Goal: Task Accomplishment & Management: Use online tool/utility

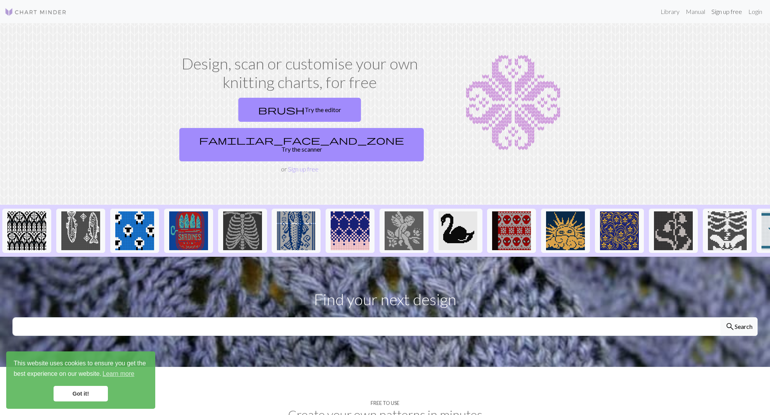
click at [730, 14] on link "Sign up free" at bounding box center [726, 12] width 37 height 16
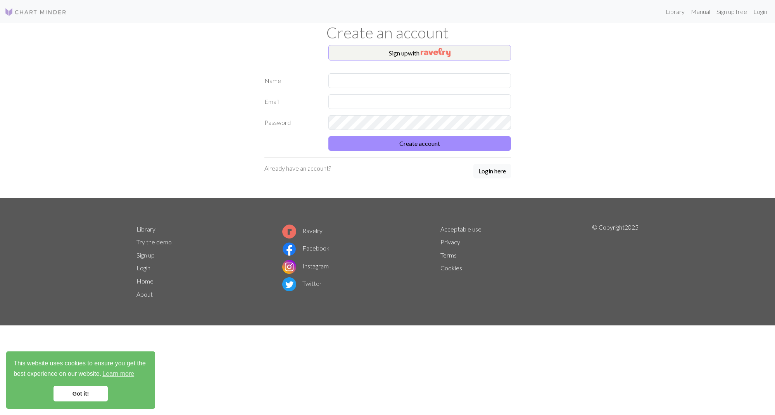
click at [457, 48] on button "Sign up with" at bounding box center [420, 53] width 183 height 16
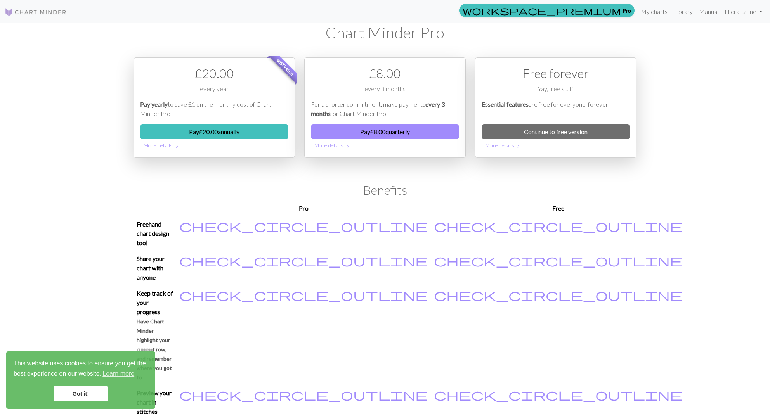
scroll to position [0, 0]
click at [664, 11] on link "My charts" at bounding box center [653, 11] width 33 height 16
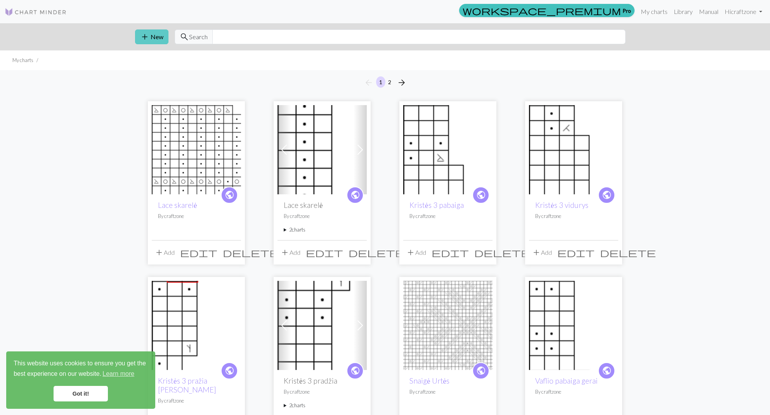
click at [154, 36] on button "add New" at bounding box center [151, 36] width 33 height 15
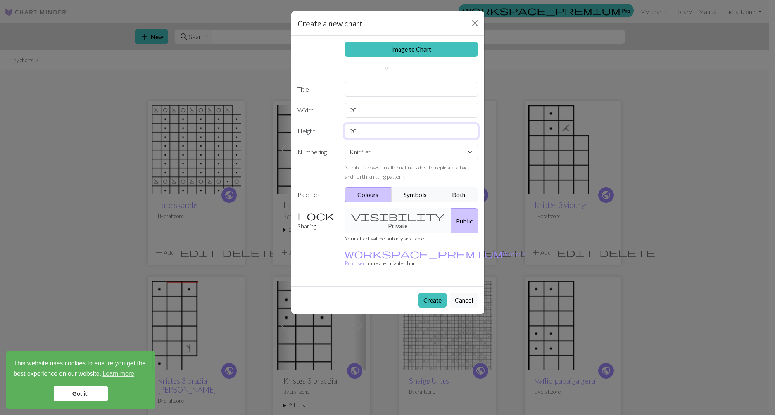
click at [361, 131] on input "20" at bounding box center [411, 131] width 133 height 15
drag, startPoint x: 360, startPoint y: 110, endPoint x: 345, endPoint y: 111, distance: 15.2
click at [345, 111] on input "20" at bounding box center [411, 110] width 133 height 15
type input "50"
drag, startPoint x: 359, startPoint y: 129, endPoint x: 348, endPoint y: 130, distance: 11.3
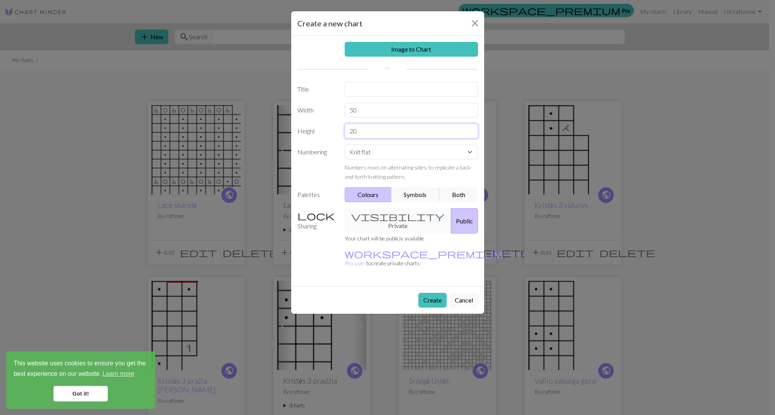
click at [348, 130] on input "20" at bounding box center [411, 131] width 133 height 15
type input "16"
click at [421, 198] on button "Symbols" at bounding box center [415, 194] width 49 height 15
click at [394, 221] on div "visibility Private Public" at bounding box center [411, 220] width 143 height 25
click at [425, 293] on button "Create" at bounding box center [433, 300] width 28 height 15
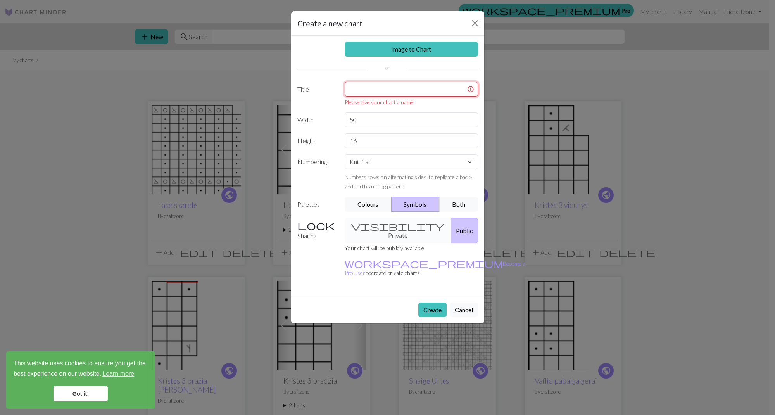
click at [382, 90] on input "text" at bounding box center [411, 89] width 133 height 15
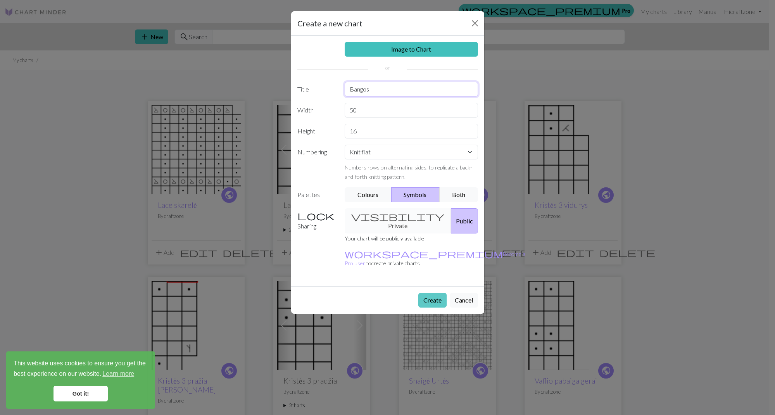
type input "Bangos"
click at [431, 293] on button "Create" at bounding box center [433, 300] width 28 height 15
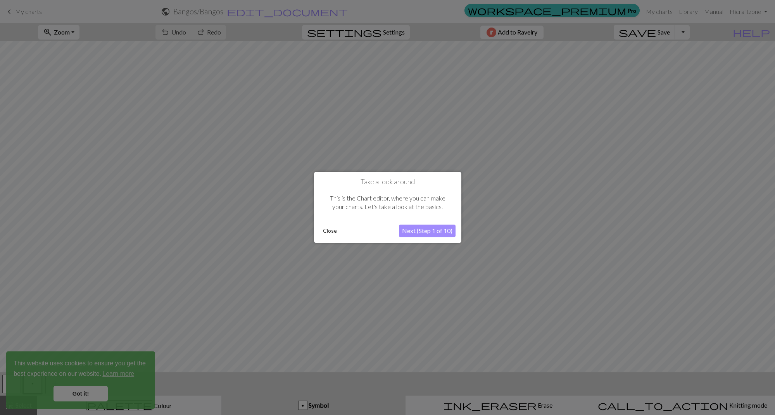
click at [335, 232] on button "Close" at bounding box center [330, 231] width 20 height 12
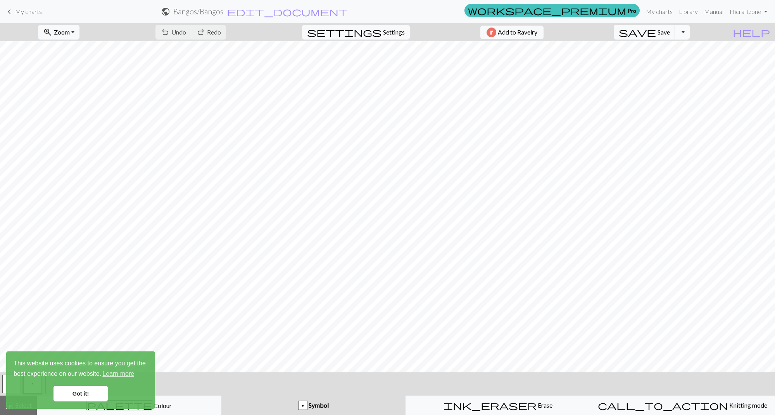
click at [690, 34] on button "Toggle Dropdown" at bounding box center [682, 32] width 15 height 15
click at [383, 34] on span "Settings" at bounding box center [394, 32] width 22 height 9
select select "aran"
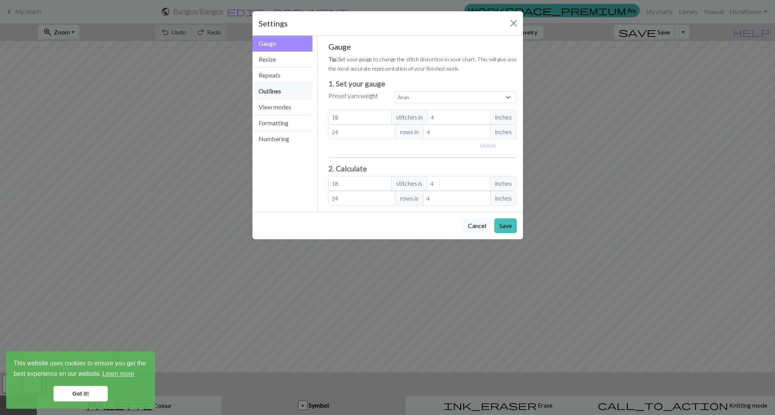
click at [278, 99] on button "Outlines" at bounding box center [283, 91] width 61 height 16
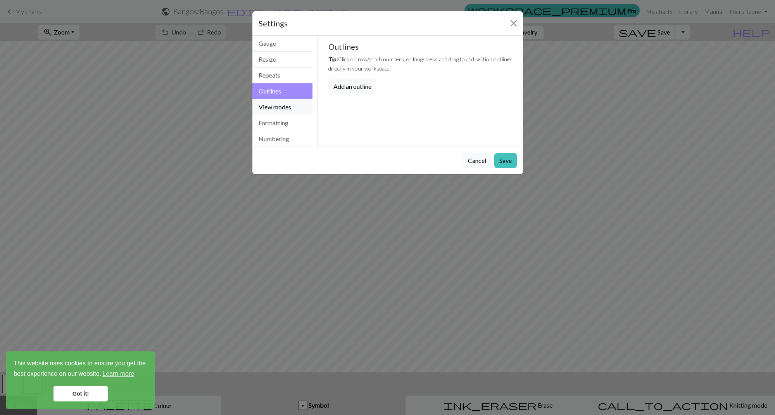
click at [275, 104] on button "View modes" at bounding box center [283, 107] width 61 height 16
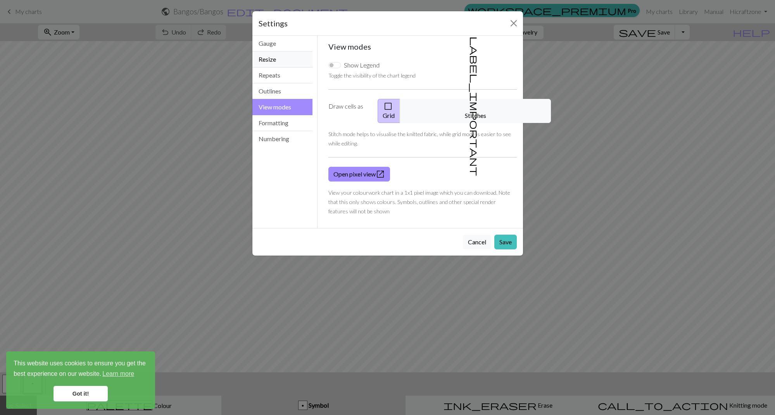
click at [273, 58] on button "Resize" at bounding box center [283, 60] width 61 height 16
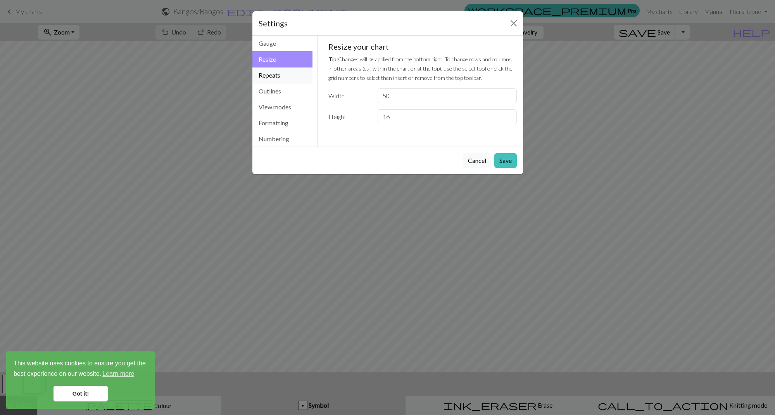
click at [275, 78] on button "Repeats" at bounding box center [283, 75] width 61 height 16
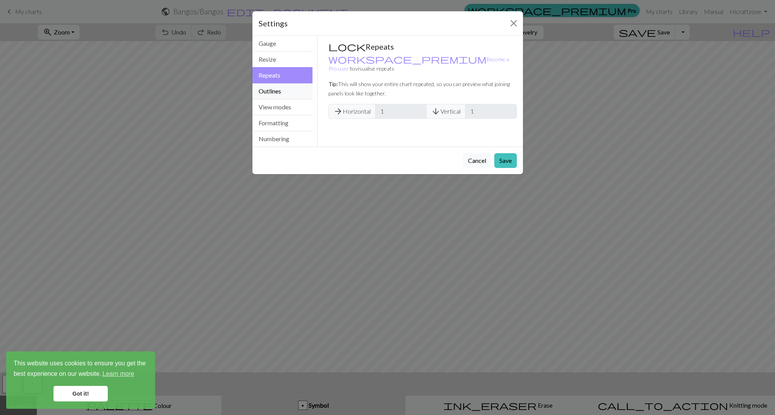
click at [273, 88] on button "Outlines" at bounding box center [283, 91] width 61 height 16
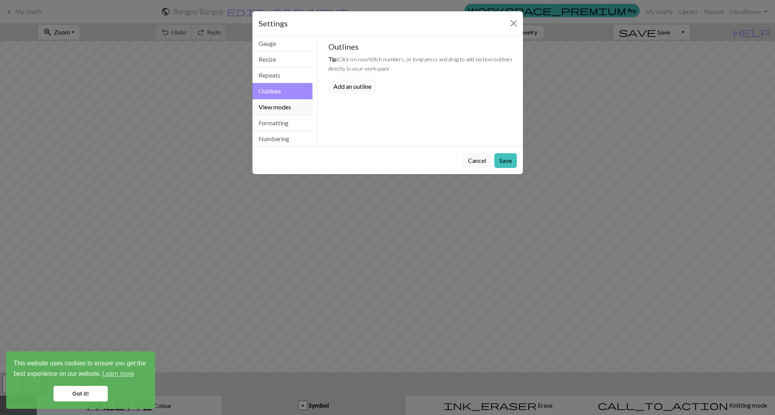
click at [271, 104] on button "View modes" at bounding box center [283, 107] width 61 height 16
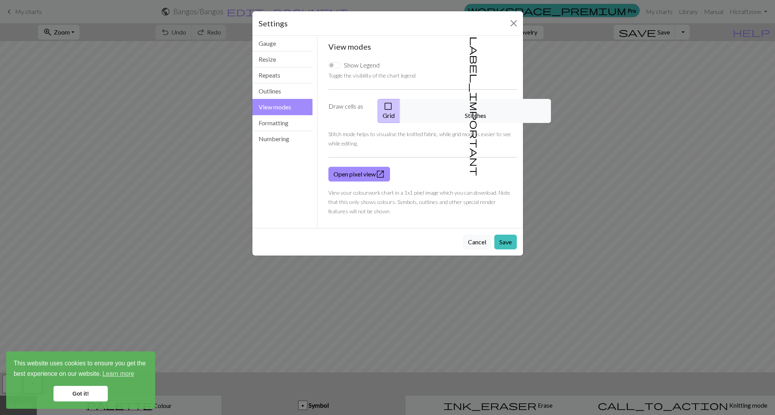
click at [343, 66] on div "Show Legend" at bounding box center [354, 65] width 51 height 9
click at [337, 66] on input "Show Legend" at bounding box center [335, 65] width 12 height 6
checkbox input "true"
drag, startPoint x: 507, startPoint y: 237, endPoint x: 743, endPoint y: 237, distance: 235.4
click at [508, 237] on button "Save" at bounding box center [506, 242] width 22 height 15
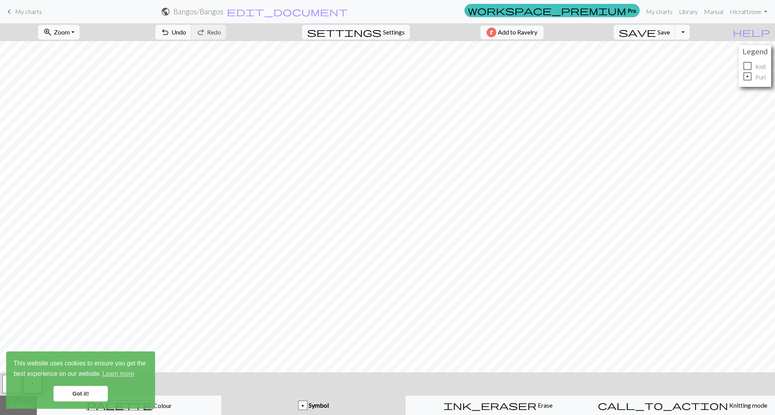
click at [81, 393] on link "Got it!" at bounding box center [81, 394] width 54 height 16
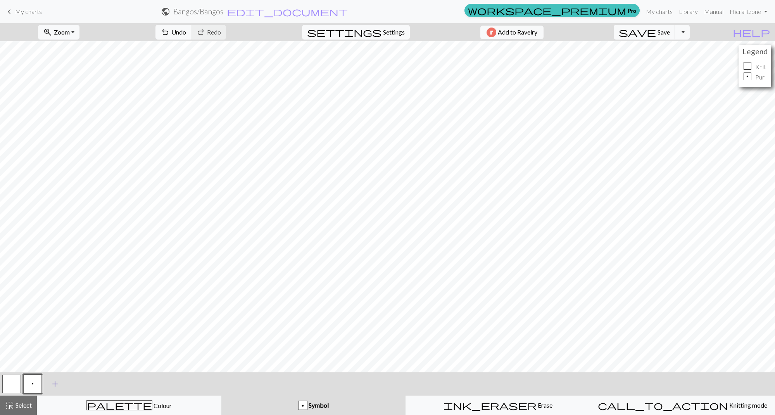
click at [55, 384] on span "add" at bounding box center [54, 384] width 9 height 11
click at [73, 385] on span "add" at bounding box center [75, 384] width 9 height 11
click at [25, 405] on span "Select" at bounding box center [22, 404] width 17 height 7
click at [302, 408] on div "button" at bounding box center [302, 405] width 9 height 9
click at [325, 406] on span "Symbol" at bounding box center [318, 404] width 21 height 7
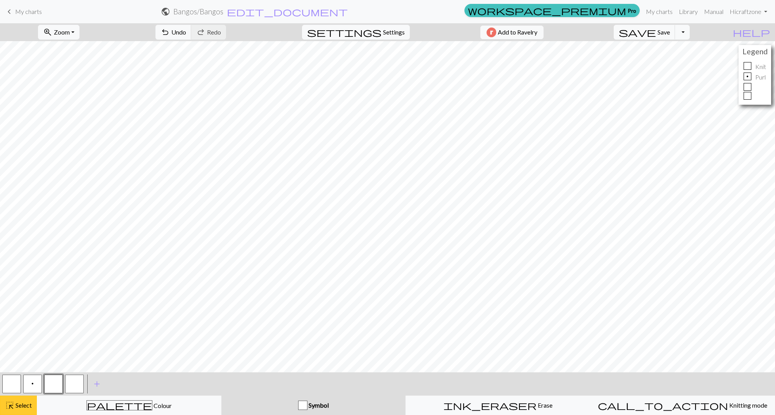
click at [10, 404] on span "highlight_alt" at bounding box center [9, 405] width 9 height 11
click at [59, 386] on button "button" at bounding box center [53, 384] width 19 height 19
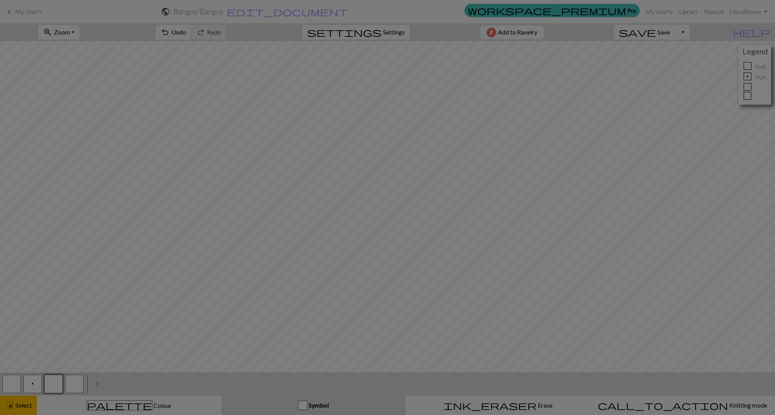
click at [59, 386] on div "Edit symbol Name d f g h j k p s t F H J O P T / | 0 1 2 3 4 5 6 7 8 9 e m n G …" at bounding box center [387, 207] width 775 height 415
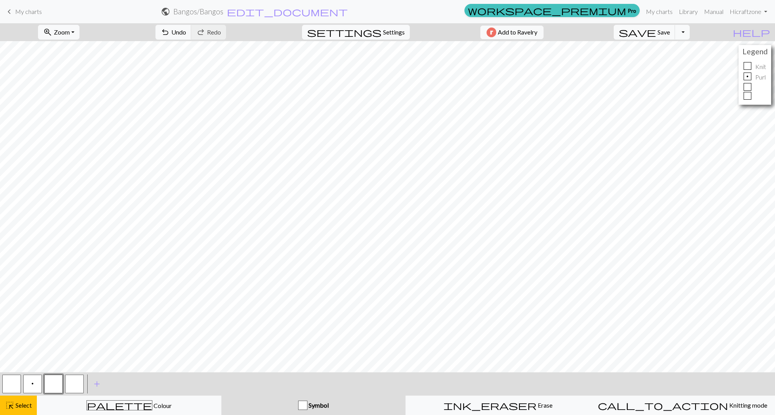
click at [59, 386] on button "button" at bounding box center [53, 384] width 19 height 19
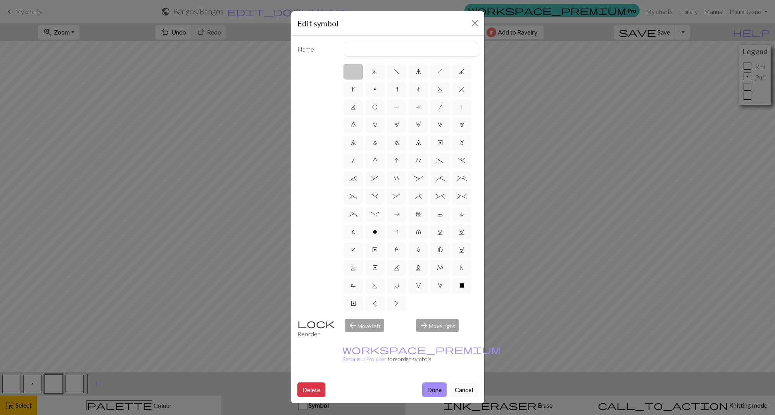
click at [59, 386] on div "Edit symbol Name d f g h j k p s t F H J O P T / | 0 1 2 3 4 5 6 7 8 9 e m n G …" at bounding box center [387, 207] width 775 height 415
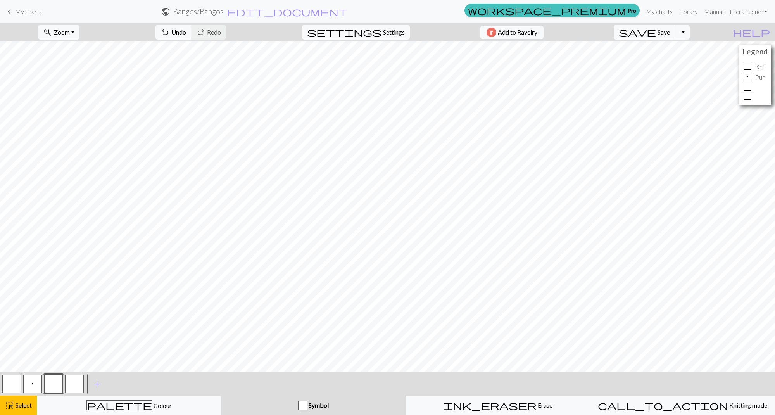
click at [59, 386] on button "button" at bounding box center [53, 384] width 19 height 19
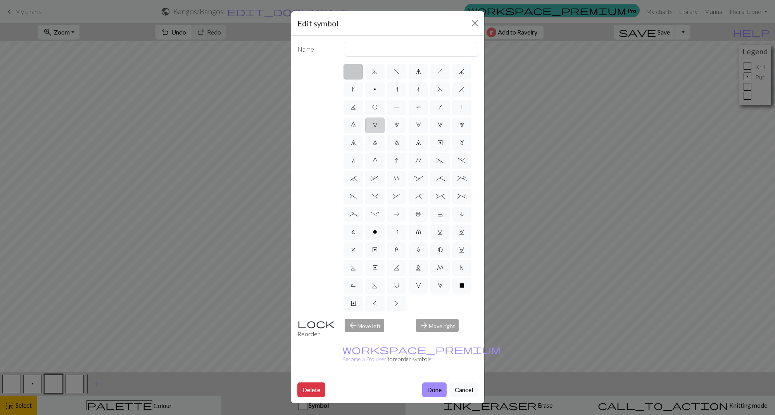
drag, startPoint x: 378, startPoint y: 108, endPoint x: 378, endPoint y: 121, distance: 13.2
click at [378, 107] on label "O" at bounding box center [374, 108] width 19 height 16
click at [377, 107] on input "O" at bounding box center [374, 104] width 5 height 5
radio input "true"
type input "yo"
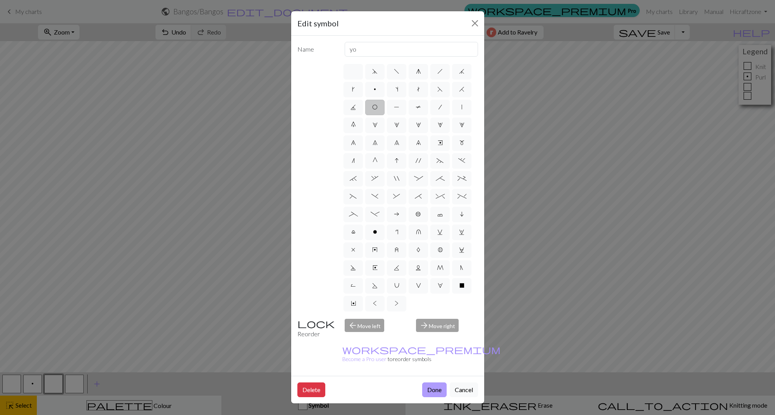
click at [439, 382] on button "Done" at bounding box center [434, 389] width 24 height 15
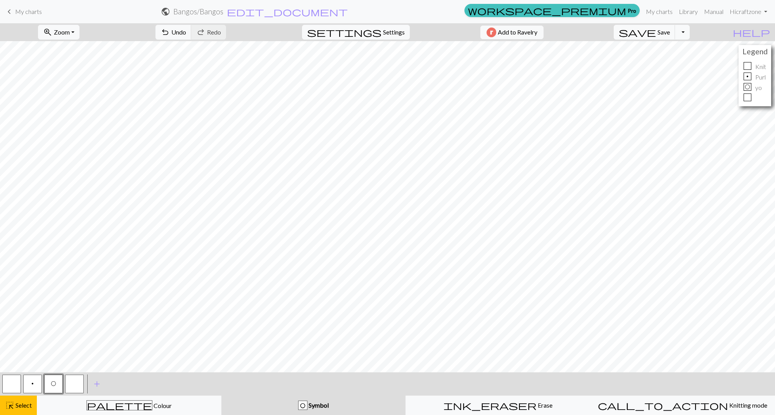
click at [79, 387] on button "button" at bounding box center [74, 384] width 19 height 19
click at [80, 387] on button "button" at bounding box center [74, 384] width 19 height 19
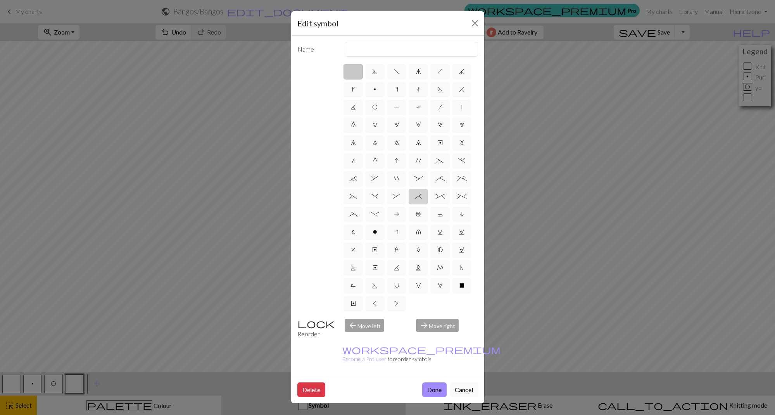
click at [417, 198] on span "*" at bounding box center [418, 196] width 7 height 6
click at [417, 197] on input "*" at bounding box center [417, 194] width 5 height 5
radio input "true"
type input "right part of right 3+ stitch cable, wyib"
click at [440, 106] on span "/" at bounding box center [440, 107] width 3 height 6
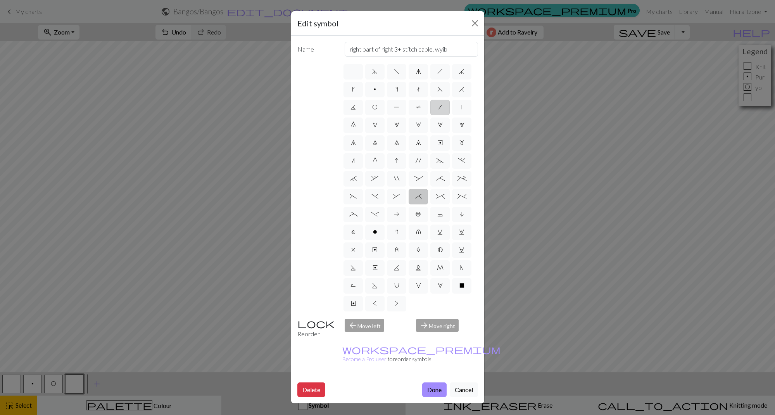
click at [440, 106] on input "/" at bounding box center [441, 104] width 5 height 5
radio input "true"
type input "right leaning decrease"
click at [430, 382] on button "Done" at bounding box center [434, 389] width 24 height 15
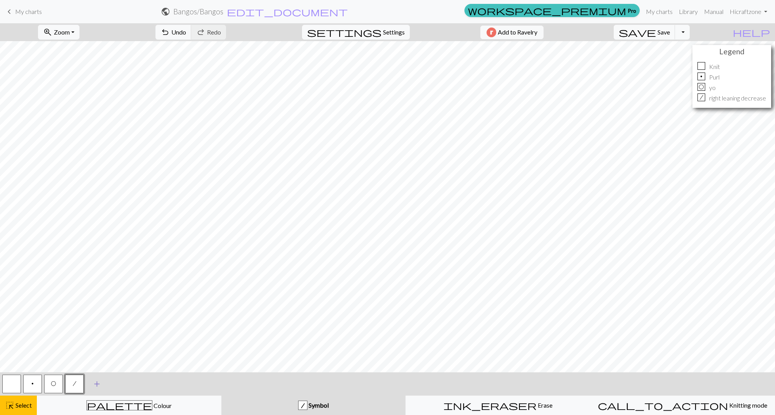
click at [97, 386] on span "add" at bounding box center [96, 384] width 9 height 11
click at [97, 386] on button "button" at bounding box center [95, 384] width 19 height 19
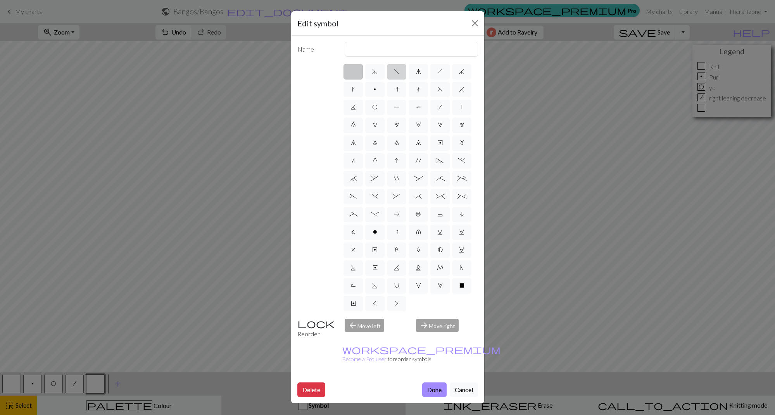
click at [395, 76] on label "f" at bounding box center [396, 72] width 19 height 16
click at [395, 72] on input "f" at bounding box center [396, 69] width 5 height 5
radio input "true"
type input "left leaning decrease"
click at [435, 382] on button "Done" at bounding box center [434, 389] width 24 height 15
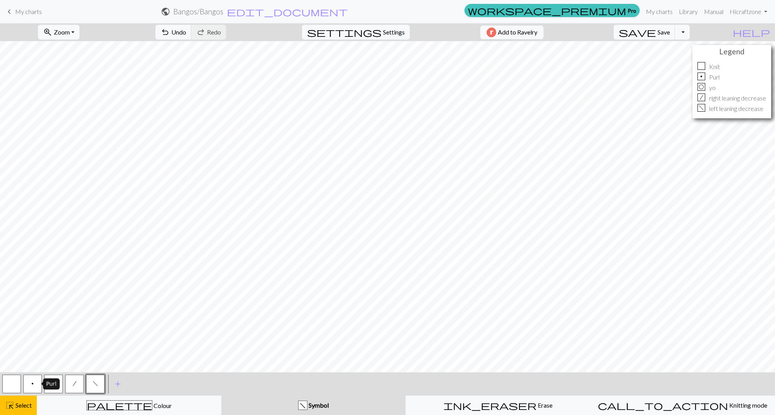
click at [31, 384] on button "p" at bounding box center [32, 384] width 19 height 19
click at [30, 385] on button "p" at bounding box center [32, 384] width 19 height 19
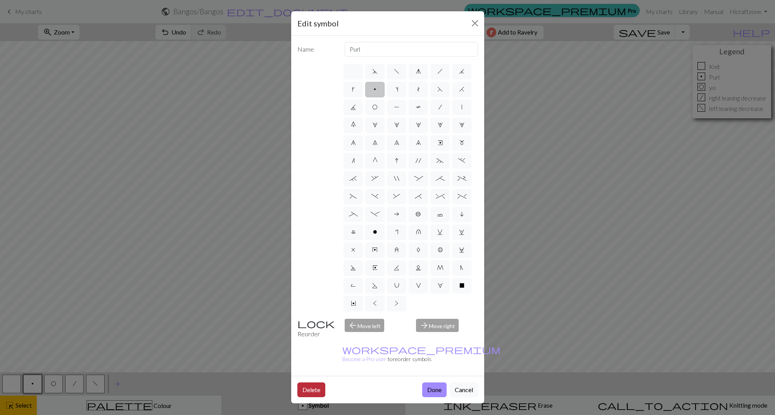
click at [302, 382] on button "Delete" at bounding box center [311, 389] width 28 height 15
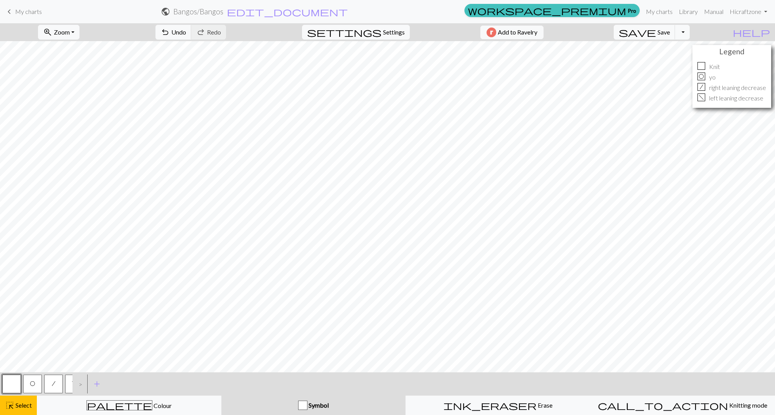
click at [37, 385] on button "O" at bounding box center [32, 384] width 19 height 19
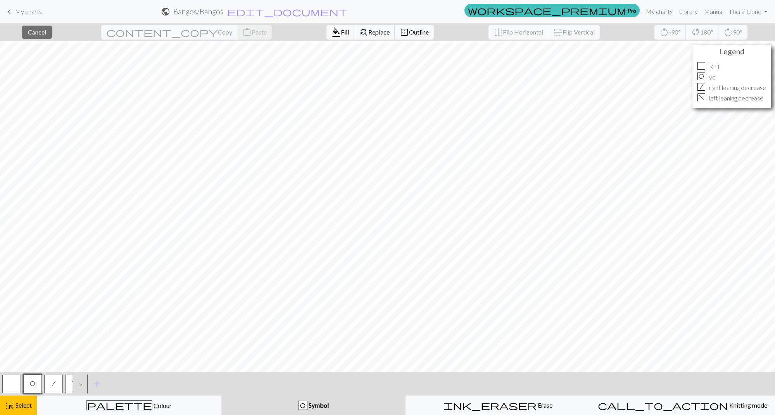
click at [303, 407] on div "O" at bounding box center [303, 405] width 9 height 9
click at [122, 406] on span "palette" at bounding box center [119, 405] width 65 height 11
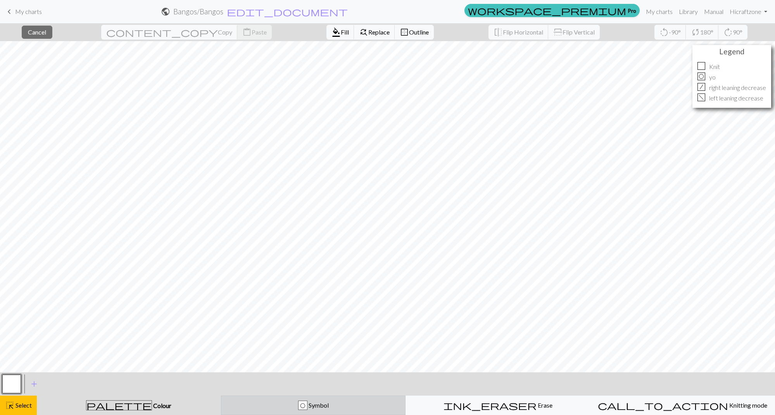
click at [291, 405] on div "O Symbol" at bounding box center [313, 405] width 175 height 9
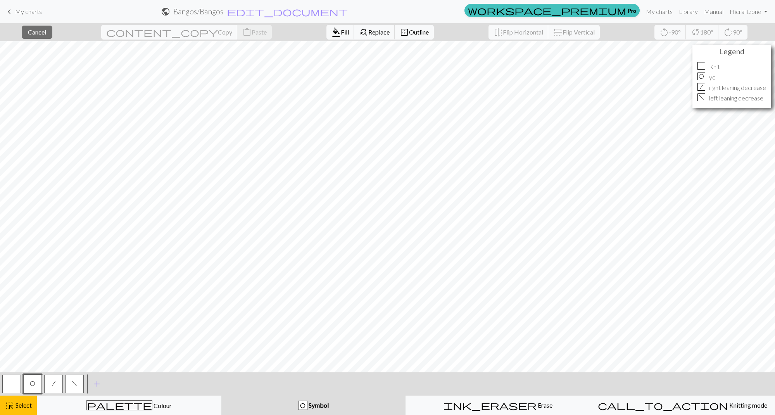
click at [17, 384] on button "button" at bounding box center [11, 384] width 19 height 19
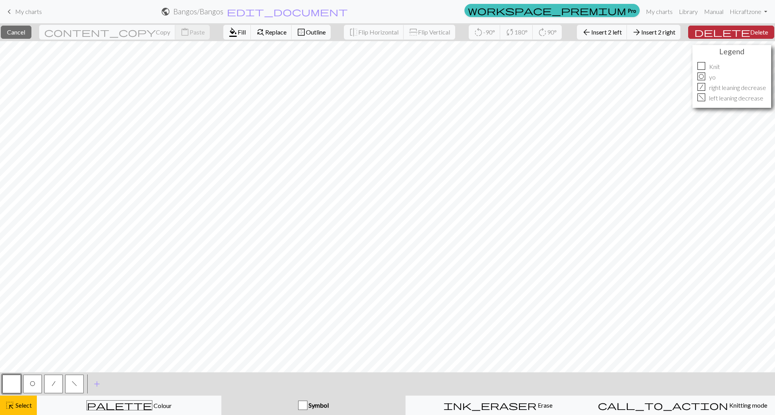
click at [747, 36] on button "delete Delete" at bounding box center [731, 32] width 86 height 13
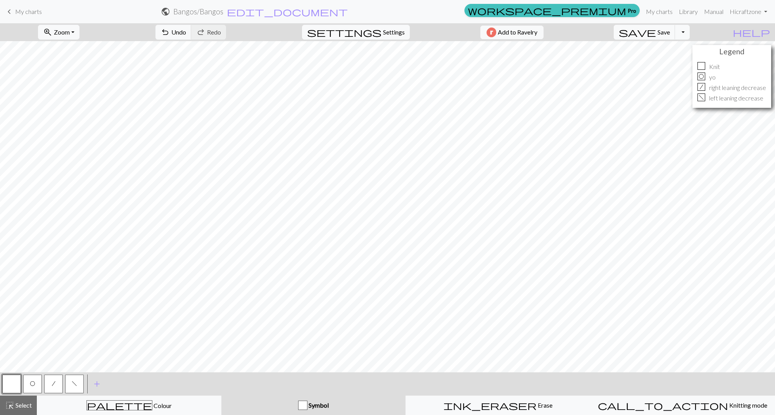
click at [11, 380] on button "button" at bounding box center [11, 384] width 19 height 19
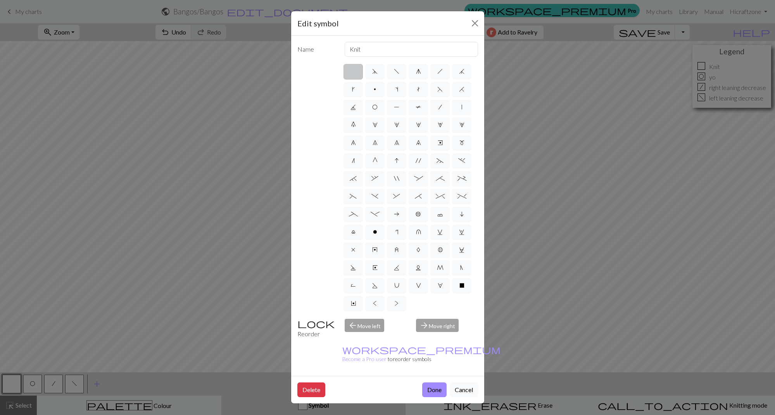
click at [460, 382] on button "Cancel" at bounding box center [464, 389] width 28 height 15
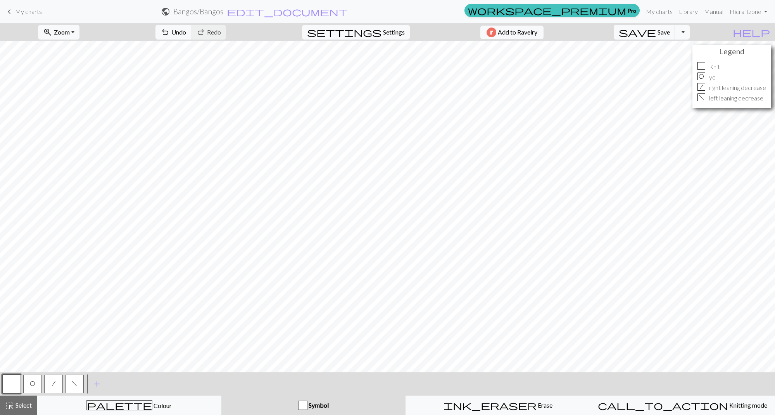
click at [37, 386] on button "O" at bounding box center [32, 384] width 19 height 19
click at [12, 386] on button "button" at bounding box center [11, 384] width 19 height 19
click at [376, 31] on span "settings" at bounding box center [344, 32] width 74 height 11
select select "aran"
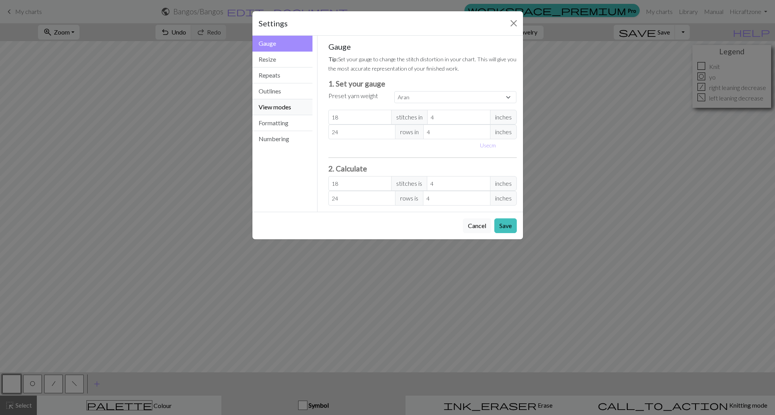
click at [277, 106] on button "View modes" at bounding box center [283, 107] width 61 height 16
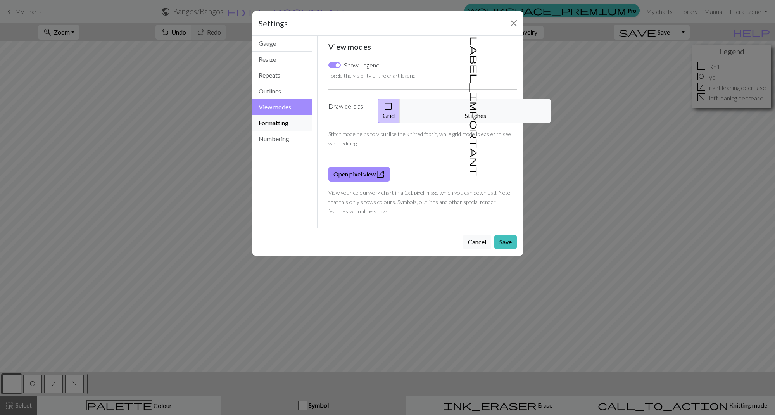
click at [280, 119] on button "Formatting" at bounding box center [283, 123] width 61 height 16
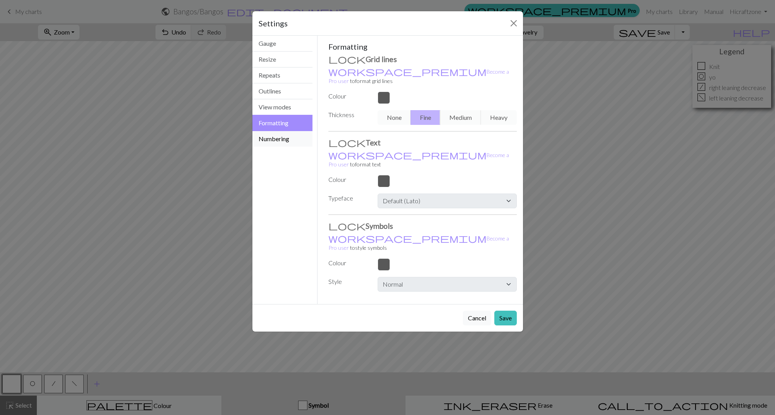
click at [276, 139] on button "Numbering" at bounding box center [283, 139] width 61 height 16
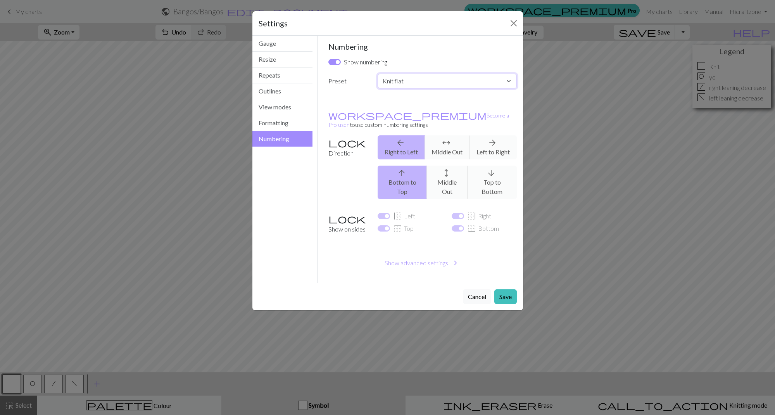
drag, startPoint x: 423, startPoint y: 82, endPoint x: 384, endPoint y: 83, distance: 39.6
click at [369, 88] on div "Preset Custom Knit flat Knit in the round Lace knitting Cross stitch" at bounding box center [423, 83] width 198 height 18
select select "lace"
checkbox input "false"
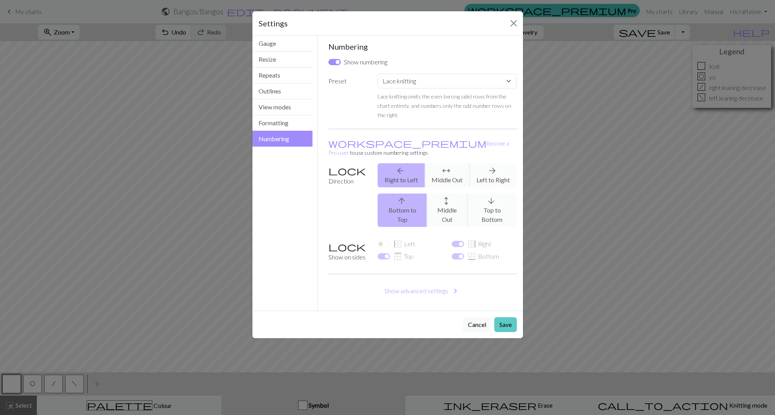
click at [502, 317] on button "Save" at bounding box center [506, 324] width 22 height 15
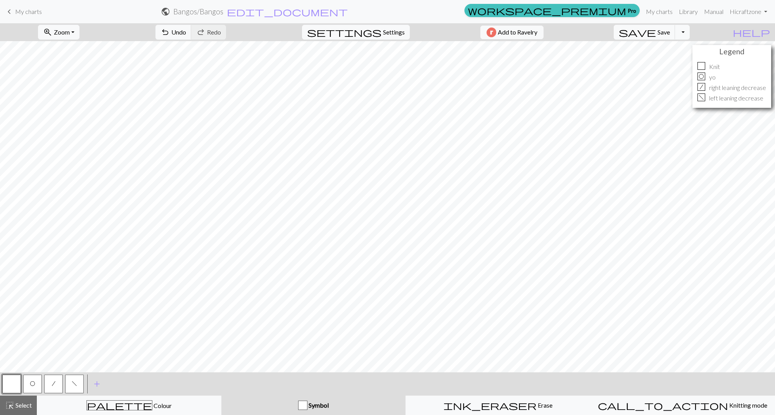
click at [30, 385] on span "O" at bounding box center [32, 384] width 5 height 6
click at [374, 29] on span "settings" at bounding box center [344, 32] width 74 height 11
select select "lace"
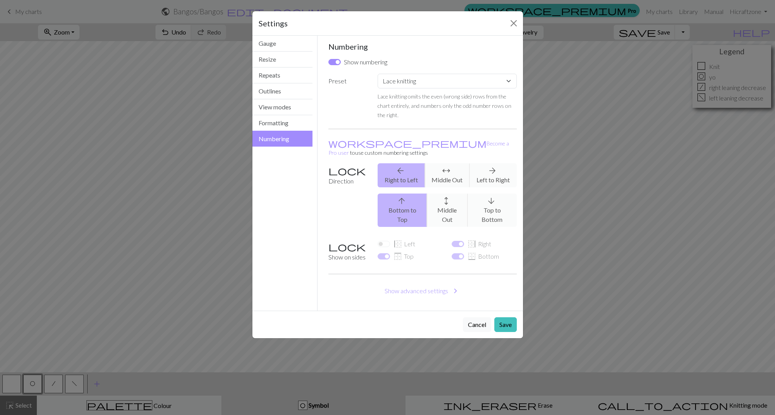
click at [219, 315] on div "Settings Numbering Gauge Resize Repeats Outlines View modes Formatting Numberin…" at bounding box center [387, 207] width 775 height 415
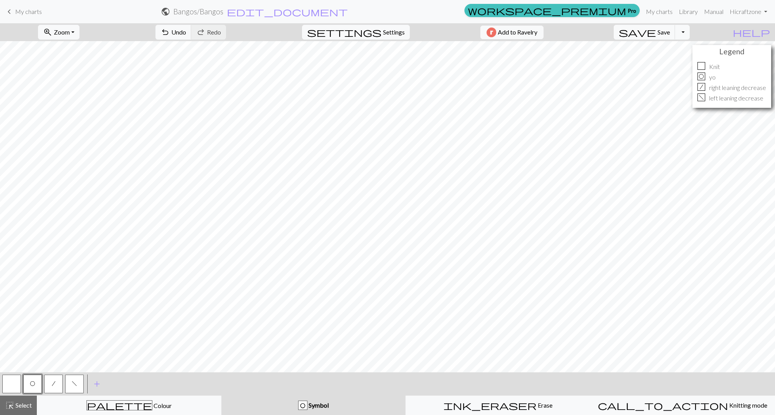
drag, startPoint x: 18, startPoint y: 383, endPoint x: 28, endPoint y: 378, distance: 11.3
click at [18, 383] on button "button" at bounding box center [11, 384] width 19 height 19
drag, startPoint x: 32, startPoint y: 384, endPoint x: 28, endPoint y: 382, distance: 4.4
click at [32, 383] on span "O" at bounding box center [32, 384] width 5 height 6
click at [700, 96] on div "f" at bounding box center [702, 97] width 8 height 8
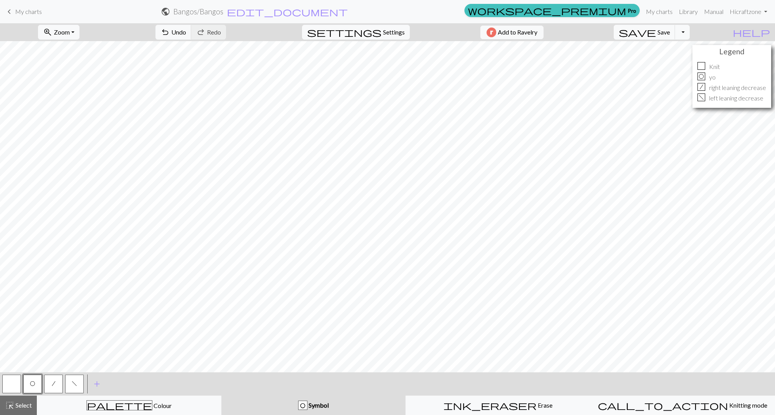
click at [76, 388] on button "f" at bounding box center [74, 384] width 19 height 19
click at [74, 381] on span "f" at bounding box center [74, 384] width 5 height 6
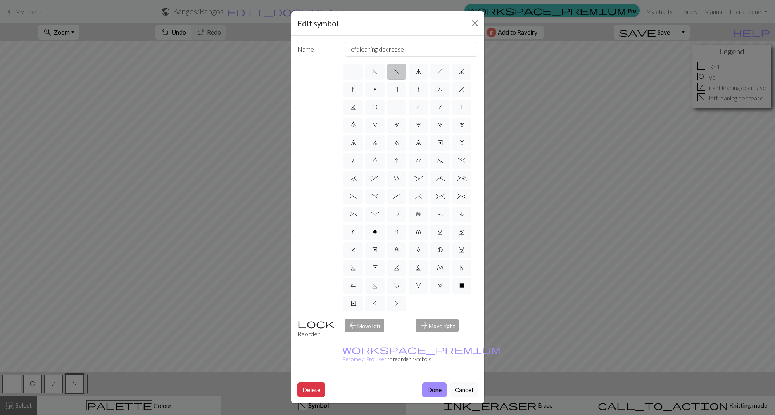
click at [455, 382] on button "Cancel" at bounding box center [464, 389] width 28 height 15
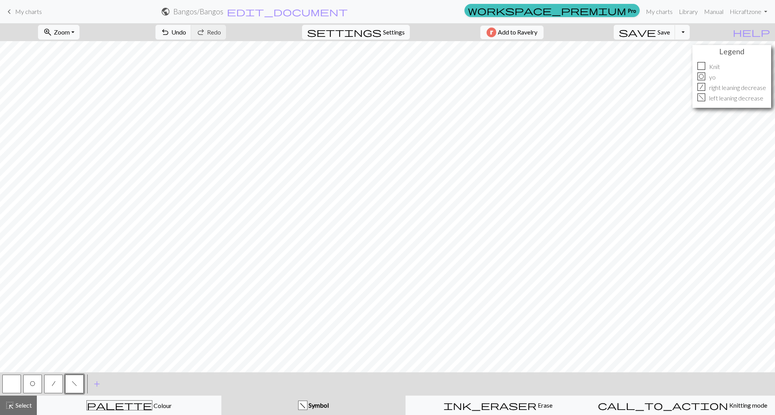
drag, startPoint x: 34, startPoint y: 379, endPoint x: 39, endPoint y: 380, distance: 5.6
click at [34, 379] on button "O" at bounding box center [32, 384] width 19 height 19
click at [72, 382] on span "f" at bounding box center [74, 384] width 5 height 6
click at [57, 386] on button "/" at bounding box center [53, 384] width 19 height 19
click at [34, 384] on span "O" at bounding box center [32, 384] width 5 height 6
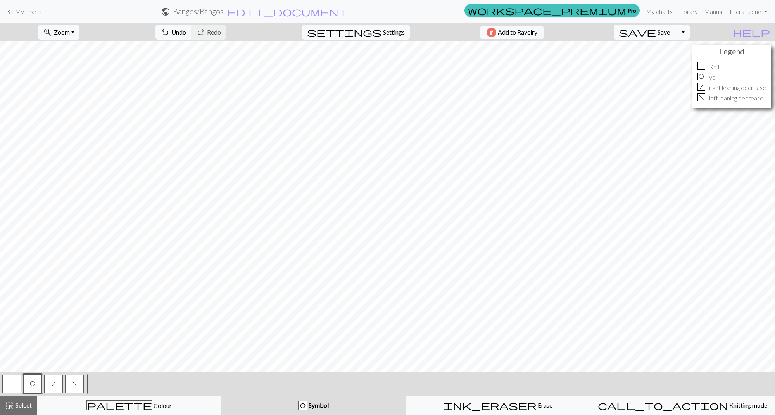
click at [73, 384] on span "f" at bounding box center [74, 384] width 5 height 6
click at [58, 383] on button "/" at bounding box center [53, 384] width 19 height 19
click at [29, 382] on button "O" at bounding box center [32, 384] width 19 height 19
click at [14, 386] on button "button" at bounding box center [11, 384] width 19 height 19
click at [32, 387] on button "O" at bounding box center [32, 384] width 19 height 19
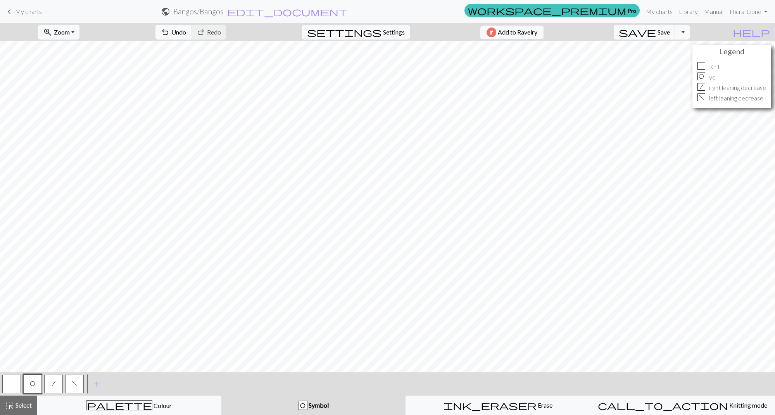
click at [77, 388] on button "f" at bounding box center [74, 384] width 19 height 19
click at [52, 387] on span "/" at bounding box center [53, 384] width 3 height 6
drag, startPoint x: 31, startPoint y: 386, endPoint x: 60, endPoint y: 379, distance: 30.4
click at [31, 386] on span "O" at bounding box center [32, 384] width 5 height 6
click at [72, 384] on span "f" at bounding box center [74, 384] width 5 height 6
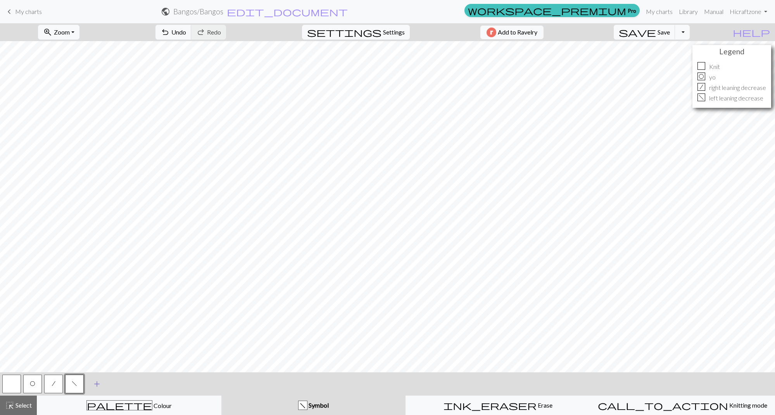
drag, startPoint x: 56, startPoint y: 386, endPoint x: 88, endPoint y: 375, distance: 33.9
click at [57, 386] on button "/" at bounding box center [53, 384] width 19 height 19
click at [41, 383] on div "O" at bounding box center [32, 384] width 21 height 21
click at [32, 383] on span "O" at bounding box center [32, 384] width 5 height 6
click at [78, 385] on button "f" at bounding box center [74, 384] width 19 height 19
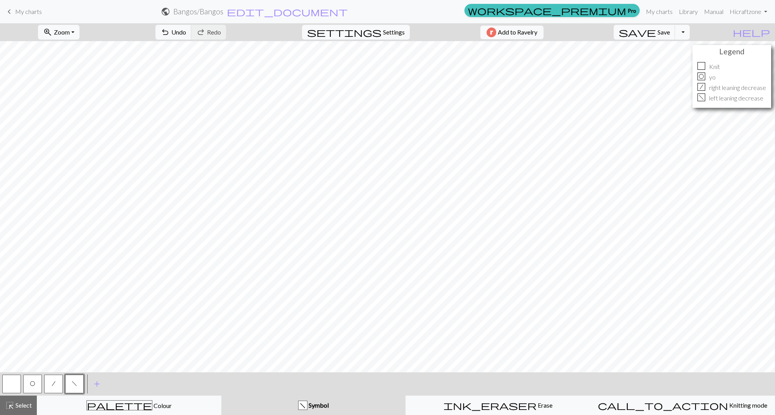
click at [58, 387] on button "/" at bounding box center [53, 384] width 19 height 19
drag, startPoint x: 68, startPoint y: 383, endPoint x: 84, endPoint y: 375, distance: 18.0
click at [69, 383] on button "f" at bounding box center [74, 384] width 19 height 19
drag, startPoint x: 55, startPoint y: 386, endPoint x: 75, endPoint y: 373, distance: 23.4
click at [56, 385] on button "/" at bounding box center [53, 384] width 19 height 19
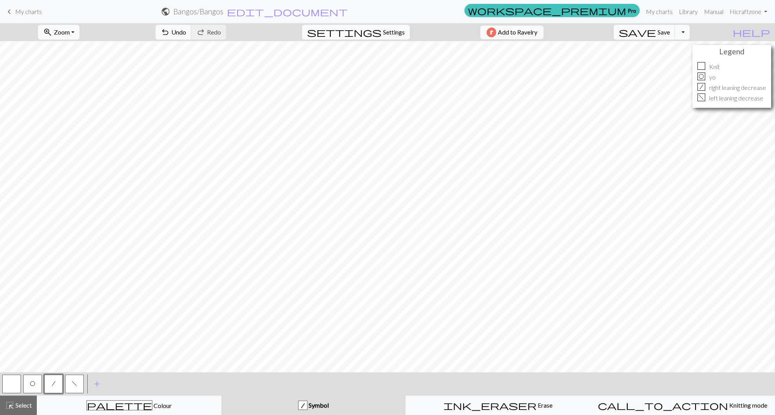
drag, startPoint x: 19, startPoint y: 383, endPoint x: 26, endPoint y: 377, distance: 9.1
click at [21, 381] on div at bounding box center [11, 384] width 21 height 21
click at [20, 384] on button "button" at bounding box center [11, 384] width 19 height 19
click at [33, 385] on span "O" at bounding box center [32, 384] width 5 height 6
drag, startPoint x: 51, startPoint y: 386, endPoint x: 83, endPoint y: 375, distance: 34.1
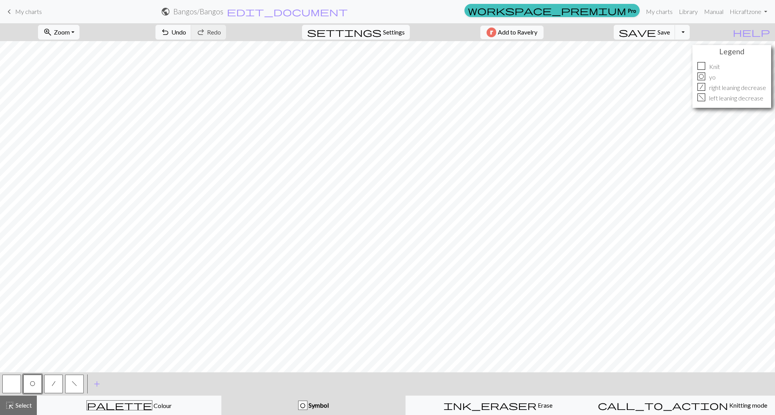
click at [52, 386] on button "/" at bounding box center [53, 384] width 19 height 19
click at [81, 387] on button "f" at bounding box center [74, 384] width 19 height 19
click at [34, 384] on span "O" at bounding box center [32, 384] width 5 height 6
drag, startPoint x: 53, startPoint y: 381, endPoint x: 71, endPoint y: 374, distance: 18.8
click at [54, 381] on span "/" at bounding box center [53, 384] width 3 height 6
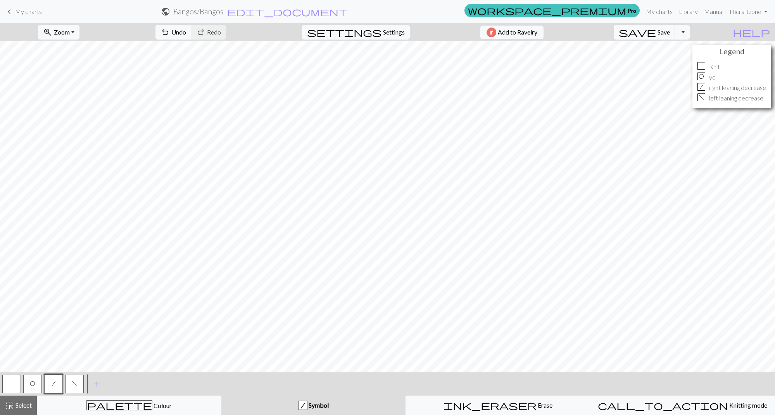
click at [16, 384] on button "button" at bounding box center [11, 384] width 19 height 19
click at [35, 379] on button "O" at bounding box center [32, 384] width 19 height 19
click at [16, 383] on button "button" at bounding box center [11, 384] width 19 height 19
drag, startPoint x: 74, startPoint y: 385, endPoint x: 85, endPoint y: 375, distance: 14.6
click at [74, 385] on span "f" at bounding box center [74, 384] width 5 height 6
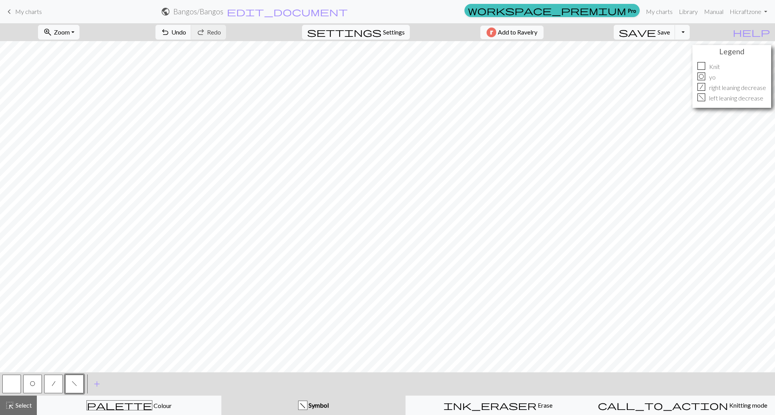
drag, startPoint x: 12, startPoint y: 387, endPoint x: 37, endPoint y: 373, distance: 28.5
click at [12, 387] on button "button" at bounding box center [11, 384] width 19 height 19
click at [74, 384] on span "f" at bounding box center [74, 384] width 5 height 6
click at [17, 386] on button "button" at bounding box center [11, 384] width 19 height 19
click at [36, 387] on button "O" at bounding box center [32, 384] width 19 height 19
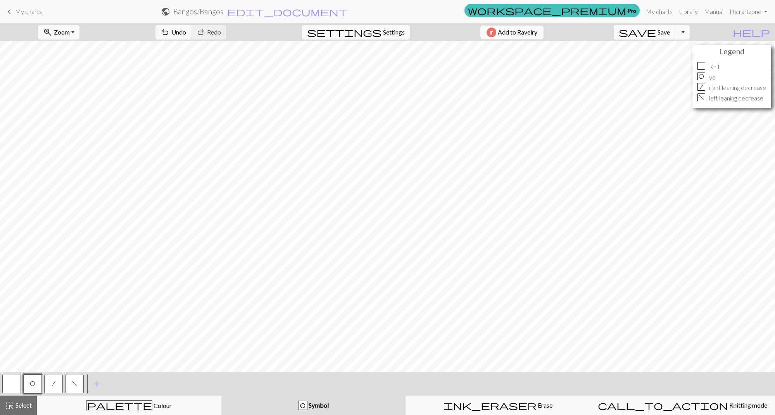
click at [73, 382] on span "f" at bounding box center [74, 384] width 5 height 6
drag, startPoint x: 54, startPoint y: 386, endPoint x: 91, endPoint y: 375, distance: 38.5
click at [55, 386] on span "/" at bounding box center [53, 384] width 3 height 6
drag, startPoint x: 10, startPoint y: 384, endPoint x: 42, endPoint y: 380, distance: 32.0
click at [10, 383] on button "button" at bounding box center [11, 384] width 19 height 19
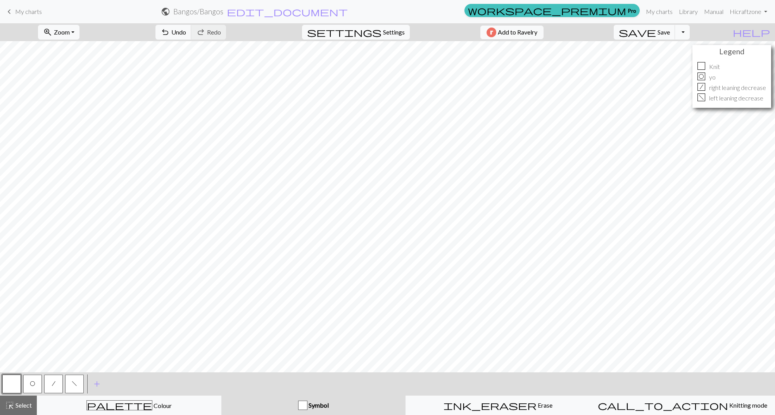
click at [34, 381] on span "O" at bounding box center [32, 384] width 5 height 6
drag, startPoint x: 70, startPoint y: 382, endPoint x: 79, endPoint y: 379, distance: 9.2
click at [70, 382] on button "f" at bounding box center [74, 384] width 19 height 19
click at [16, 386] on button "button" at bounding box center [11, 384] width 19 height 19
click at [78, 386] on button "f" at bounding box center [74, 384] width 19 height 19
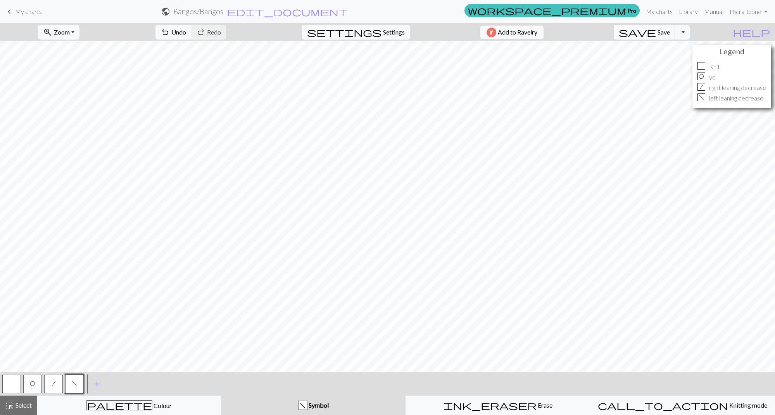
click at [58, 378] on button "/" at bounding box center [53, 384] width 19 height 19
click at [34, 382] on span "O" at bounding box center [32, 384] width 5 height 6
drag, startPoint x: 50, startPoint y: 380, endPoint x: 75, endPoint y: 375, distance: 25.8
click at [50, 380] on button "/" at bounding box center [53, 384] width 19 height 19
click at [72, 382] on span "f" at bounding box center [74, 384] width 5 height 6
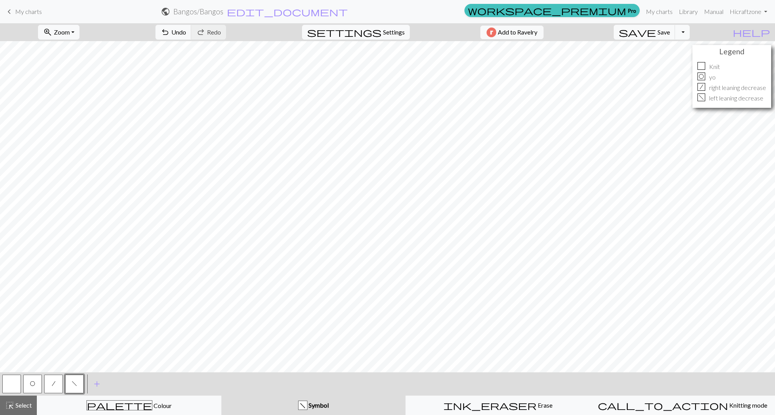
drag, startPoint x: 37, startPoint y: 387, endPoint x: 26, endPoint y: 374, distance: 17.1
click at [37, 386] on button "O" at bounding box center [32, 384] width 19 height 19
click at [17, 382] on button "button" at bounding box center [11, 384] width 19 height 19
drag, startPoint x: 38, startPoint y: 380, endPoint x: 40, endPoint y: 372, distance: 7.6
click at [38, 380] on button "O" at bounding box center [32, 384] width 19 height 19
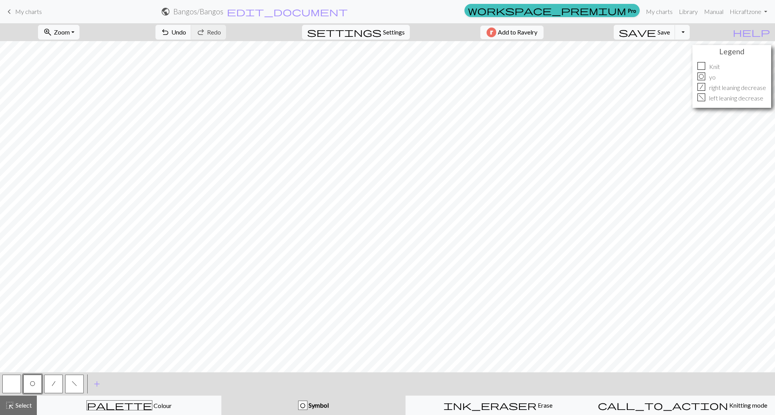
drag, startPoint x: 10, startPoint y: 386, endPoint x: 35, endPoint y: 372, distance: 28.5
click at [10, 386] on button "button" at bounding box center [11, 384] width 19 height 19
click at [53, 386] on span "/" at bounding box center [53, 384] width 3 height 6
drag, startPoint x: 12, startPoint y: 379, endPoint x: 30, endPoint y: 374, distance: 18.7
click at [12, 379] on button "button" at bounding box center [11, 384] width 19 height 19
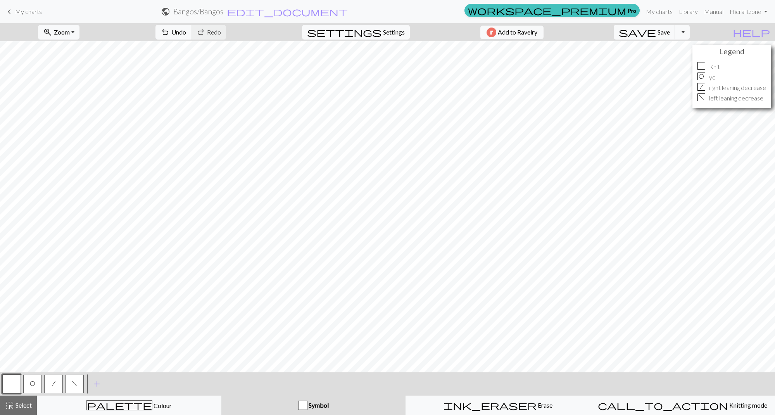
click at [31, 387] on button "O" at bounding box center [32, 384] width 19 height 19
click at [73, 385] on span "f" at bounding box center [74, 384] width 5 height 6
click at [55, 387] on button "/" at bounding box center [53, 384] width 19 height 19
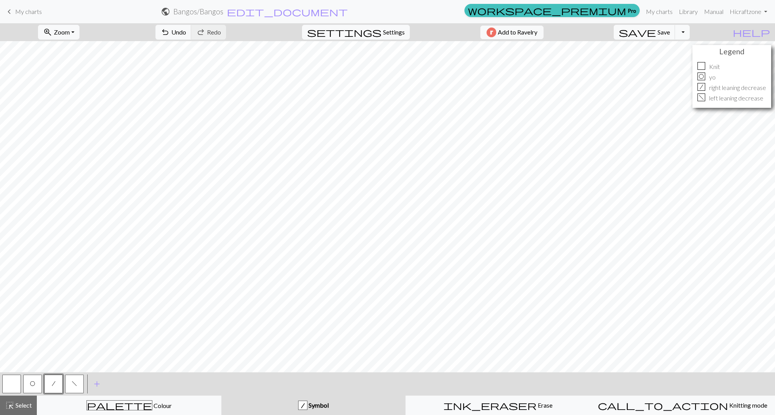
click at [31, 386] on span "O" at bounding box center [32, 384] width 5 height 6
drag, startPoint x: 78, startPoint y: 387, endPoint x: 84, endPoint y: 380, distance: 9.1
click at [78, 386] on button "f" at bounding box center [74, 384] width 19 height 19
drag, startPoint x: 55, startPoint y: 386, endPoint x: 76, endPoint y: 374, distance: 24.3
click at [55, 386] on button "/" at bounding box center [53, 384] width 19 height 19
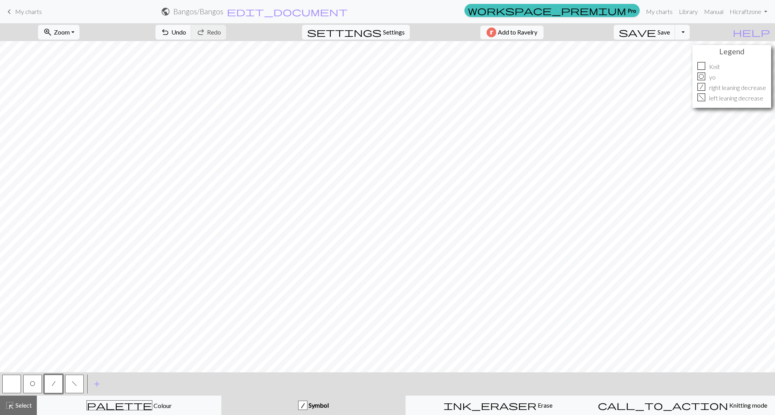
drag, startPoint x: 36, startPoint y: 386, endPoint x: 45, endPoint y: 377, distance: 12.3
click at [37, 385] on button "O" at bounding box center [32, 384] width 19 height 19
drag, startPoint x: 9, startPoint y: 387, endPoint x: 28, endPoint y: 375, distance: 22.3
click at [10, 387] on button "button" at bounding box center [11, 384] width 19 height 19
click at [38, 382] on button "O" at bounding box center [32, 384] width 19 height 19
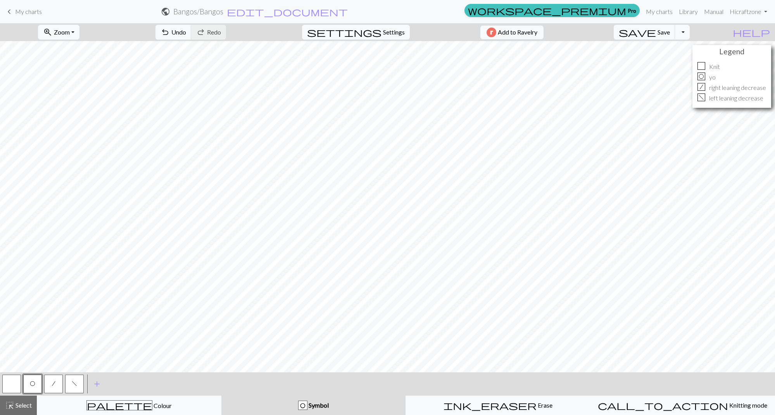
drag, startPoint x: 72, startPoint y: 387, endPoint x: 86, endPoint y: 375, distance: 17.6
click at [74, 386] on button "f" at bounding box center [74, 384] width 19 height 19
click at [56, 383] on button "/" at bounding box center [53, 384] width 19 height 19
drag, startPoint x: 38, startPoint y: 381, endPoint x: 43, endPoint y: 373, distance: 9.3
click at [38, 381] on button "O" at bounding box center [32, 384] width 19 height 19
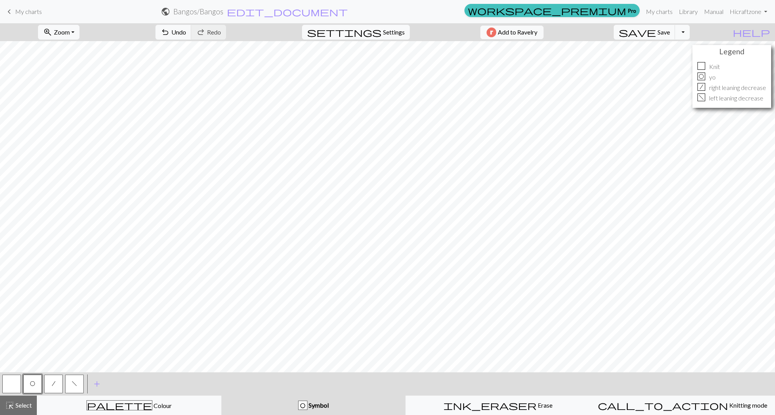
click at [12, 382] on button "button" at bounding box center [11, 384] width 19 height 19
click at [54, 384] on span "/" at bounding box center [53, 384] width 3 height 6
click at [76, 382] on span "f" at bounding box center [74, 384] width 5 height 6
drag, startPoint x: 55, startPoint y: 384, endPoint x: 64, endPoint y: 378, distance: 11.0
click at [55, 384] on span "/" at bounding box center [53, 384] width 3 height 6
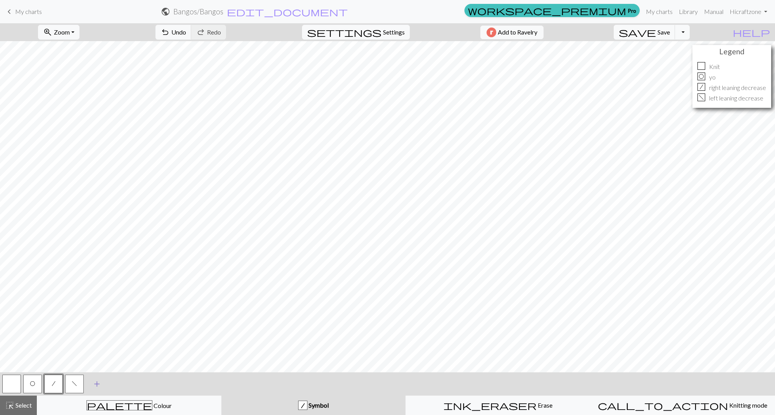
drag, startPoint x: 69, startPoint y: 384, endPoint x: 88, endPoint y: 377, distance: 19.4
click at [70, 383] on button "f" at bounding box center [74, 384] width 19 height 19
click at [61, 379] on button "/" at bounding box center [53, 384] width 19 height 19
click at [33, 385] on span "O" at bounding box center [32, 384] width 5 height 6
click at [383, 33] on span "Settings" at bounding box center [394, 32] width 22 height 9
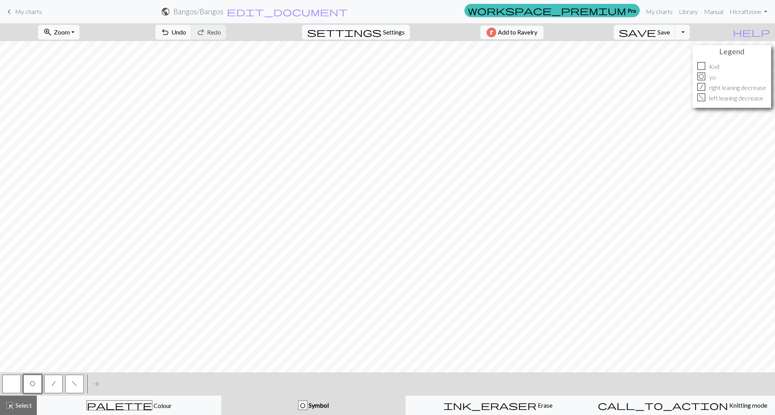
select select "lace"
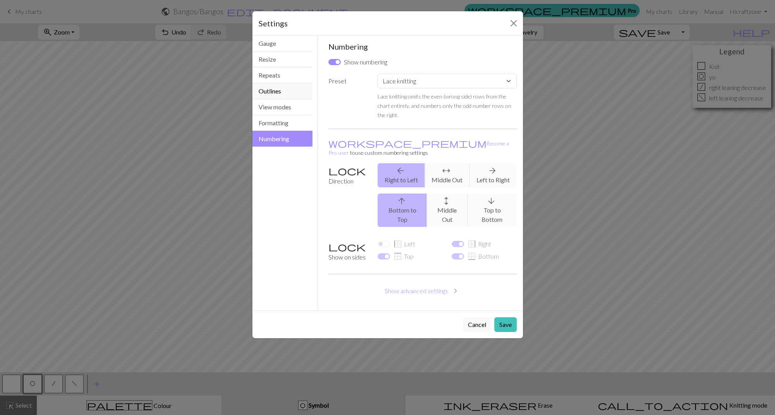
click at [276, 96] on button "Outlines" at bounding box center [283, 91] width 61 height 16
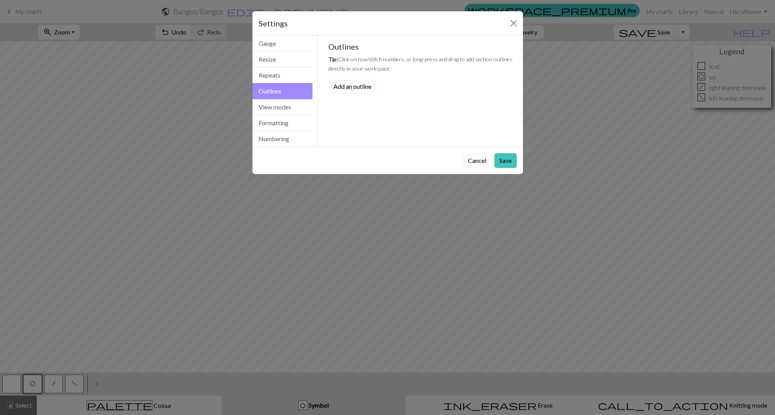
click at [355, 86] on button "Add an outline" at bounding box center [353, 86] width 48 height 15
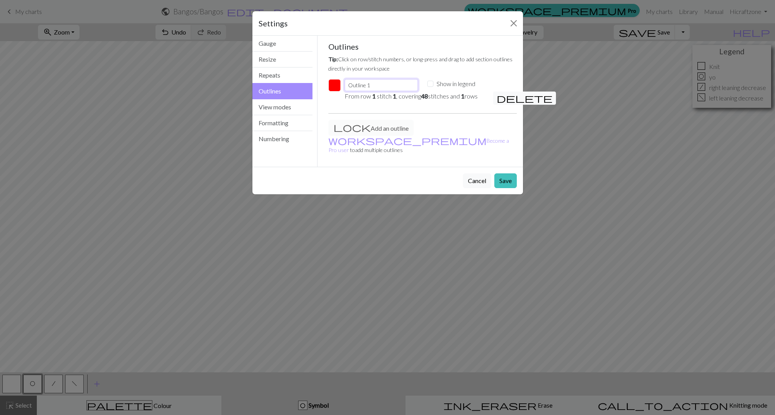
click at [378, 83] on input "Outline 1" at bounding box center [381, 85] width 73 height 12
drag, startPoint x: 377, startPoint y: 83, endPoint x: 342, endPoint y: 83, distance: 35.3
click at [342, 83] on div "Outline 1" at bounding box center [381, 85] width 82 height 12
drag, startPoint x: 310, startPoint y: 265, endPoint x: 509, endPoint y: 264, distance: 199.0
click at [509, 264] on div "Settings Outlines Gauge Resize Repeats Outlines View modes Formatting Numbering…" at bounding box center [387, 207] width 775 height 415
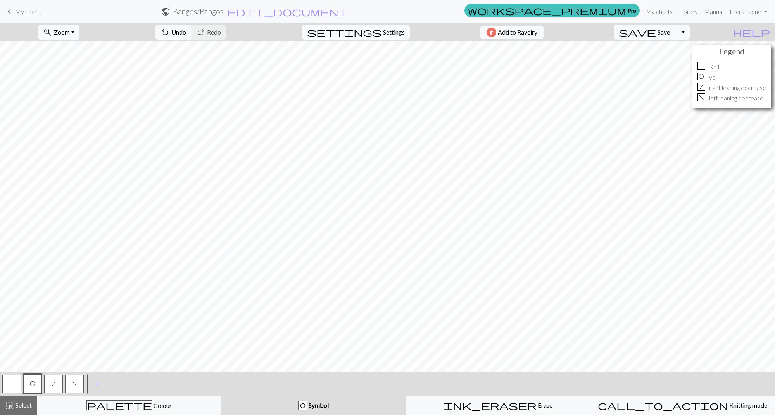
click at [391, 33] on span "Settings" at bounding box center [394, 32] width 22 height 9
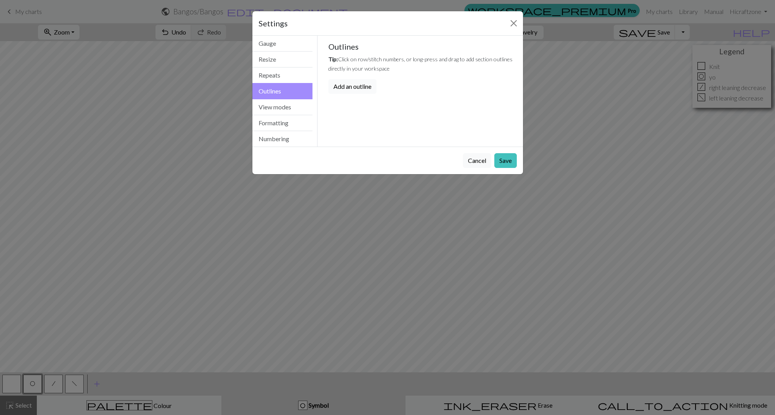
click at [352, 89] on button "Add an outline" at bounding box center [353, 86] width 48 height 15
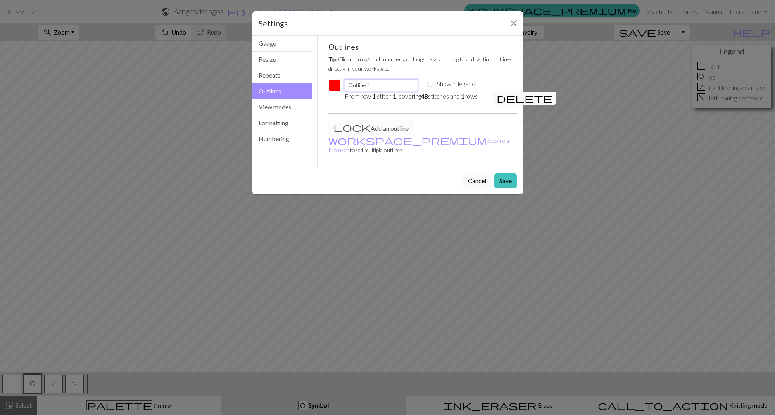
click at [375, 86] on input "Outline 1" at bounding box center [381, 85] width 73 height 12
click at [431, 85] on input "Show in legend" at bounding box center [430, 84] width 6 height 6
checkbox input "true"
click at [498, 97] on span "delete" at bounding box center [525, 98] width 56 height 11
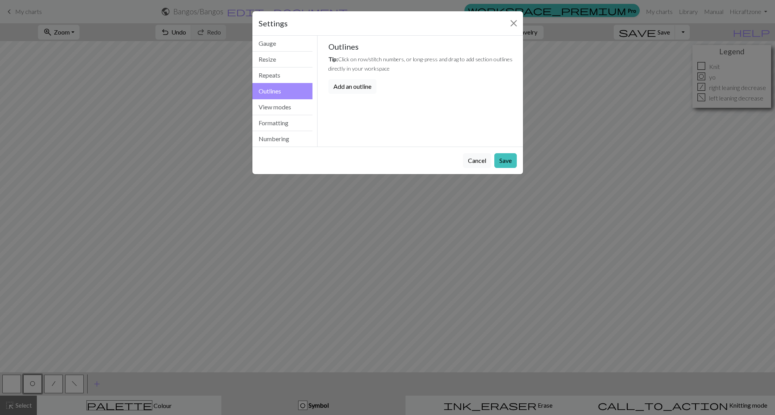
click at [365, 88] on button "Add an outline" at bounding box center [353, 86] width 48 height 15
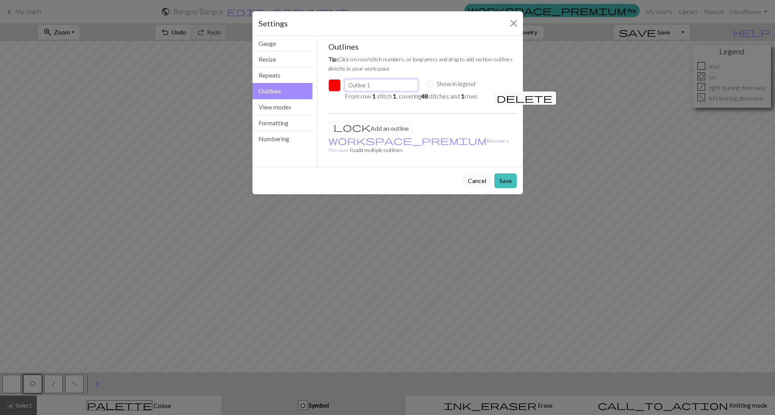
drag, startPoint x: 392, startPoint y: 86, endPoint x: 347, endPoint y: 87, distance: 45.0
click at [347, 87] on input "Outline 1" at bounding box center [381, 85] width 73 height 12
type input "13 stitch 32 1 row"
click at [513, 174] on button "Save" at bounding box center [506, 180] width 22 height 15
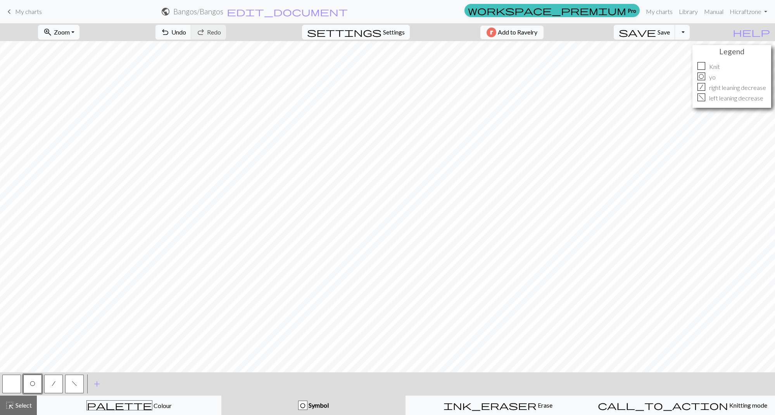
click at [390, 35] on span "Settings" at bounding box center [394, 32] width 22 height 9
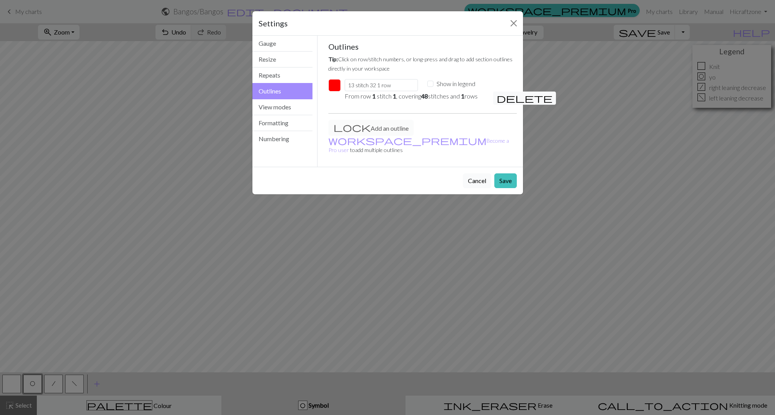
click at [477, 173] on button "Cancel" at bounding box center [477, 180] width 28 height 15
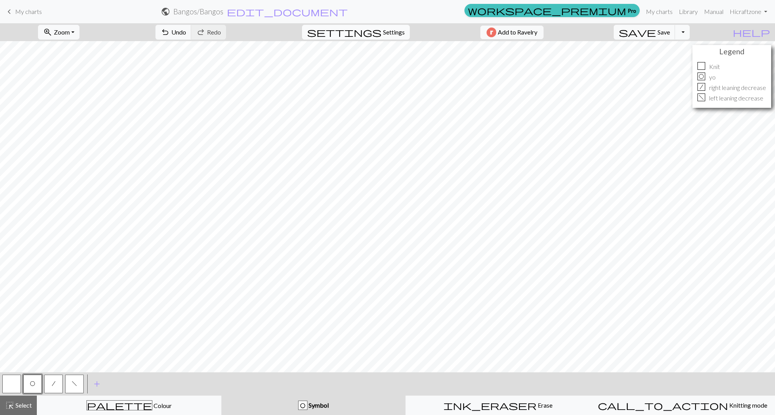
click at [383, 36] on span "Settings" at bounding box center [394, 32] width 22 height 9
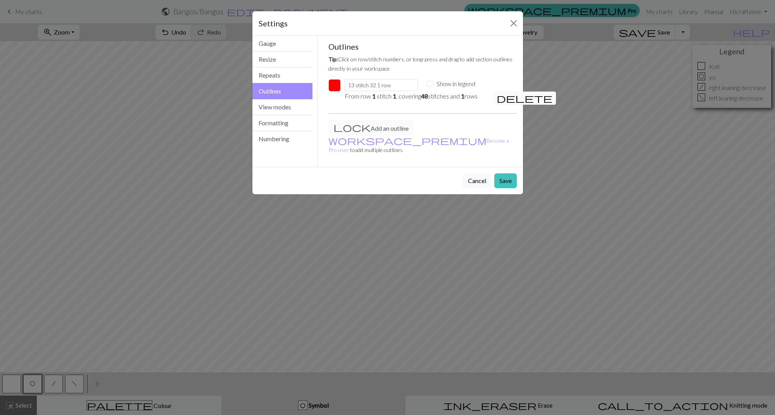
click at [499, 97] on span "delete" at bounding box center [525, 98] width 56 height 11
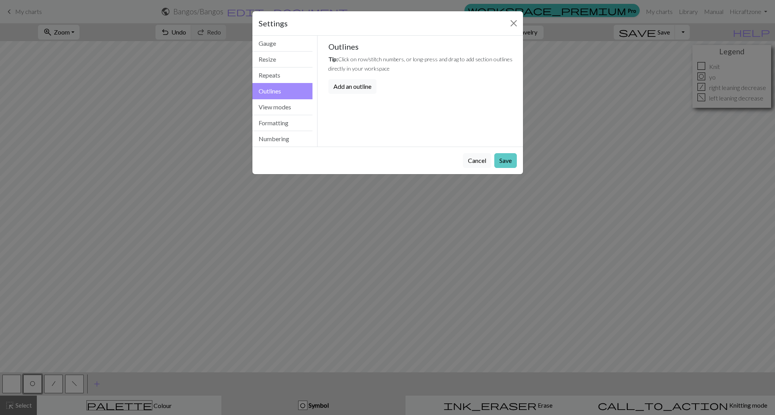
click at [501, 162] on button "Save" at bounding box center [506, 160] width 22 height 15
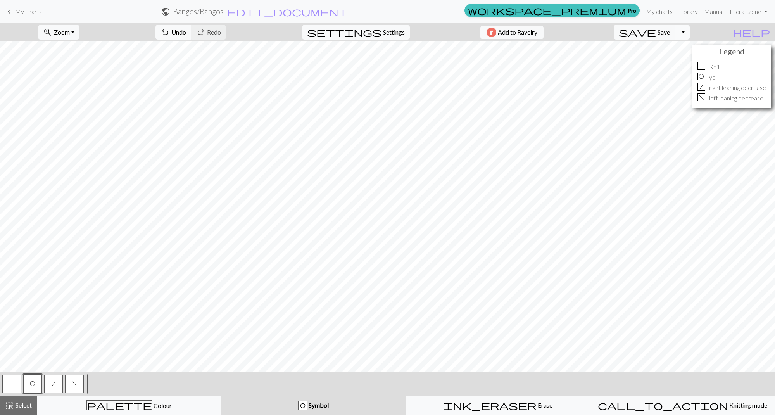
click at [690, 35] on button "Toggle Dropdown" at bounding box center [682, 32] width 15 height 15
click at [671, 61] on button "save_alt Download" at bounding box center [626, 61] width 128 height 12
click at [372, 24] on button "Download" at bounding box center [369, 25] width 38 height 15
click at [718, 88] on p "right leaning decrease" at bounding box center [737, 87] width 57 height 9
click at [690, 33] on button "Toggle Dropdown" at bounding box center [682, 32] width 15 height 15
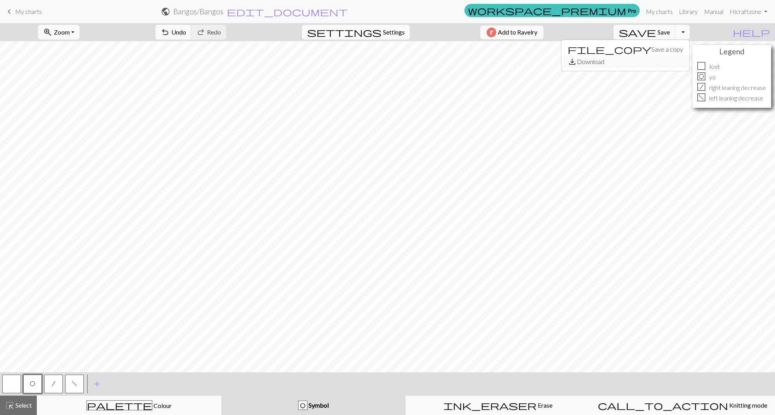
click at [682, 59] on button "save_alt Download" at bounding box center [626, 61] width 128 height 12
drag, startPoint x: 393, startPoint y: 32, endPoint x: 372, endPoint y: 20, distance: 23.8
click at [379, 21] on div "keyboard_arrow_left My charts public Bangos / Bangos edit_document Edit setting…" at bounding box center [387, 207] width 775 height 415
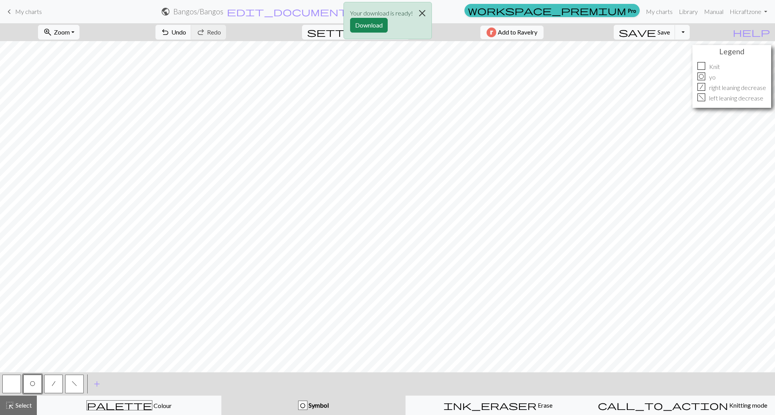
click at [422, 13] on button "Close" at bounding box center [422, 13] width 19 height 22
click at [388, 36] on span "Settings" at bounding box center [394, 32] width 22 height 9
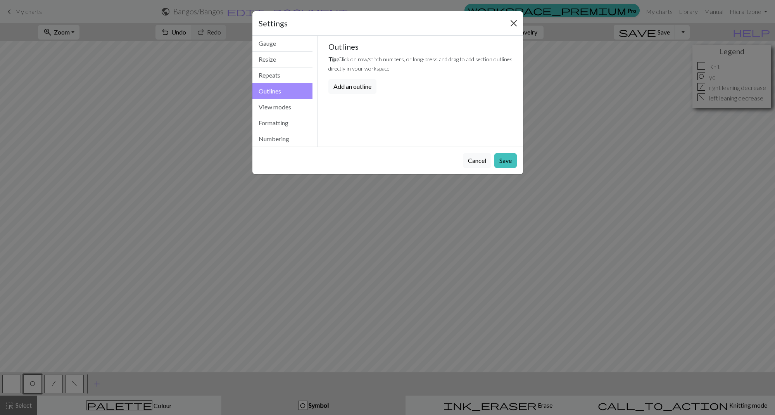
click at [512, 22] on button "Close" at bounding box center [514, 23] width 12 height 12
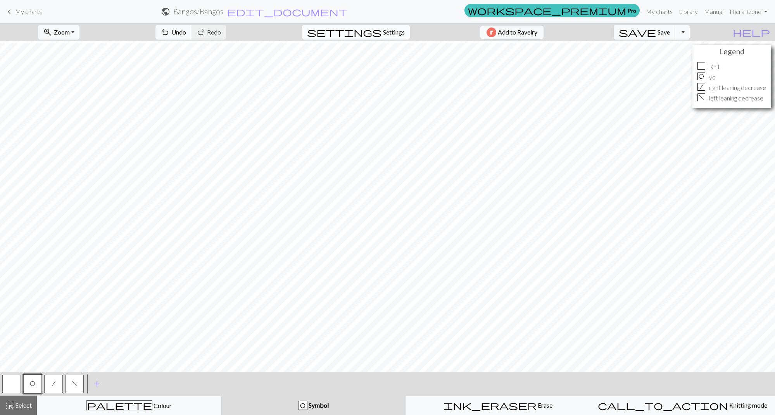
click at [395, 35] on span "Settings" at bounding box center [394, 32] width 22 height 9
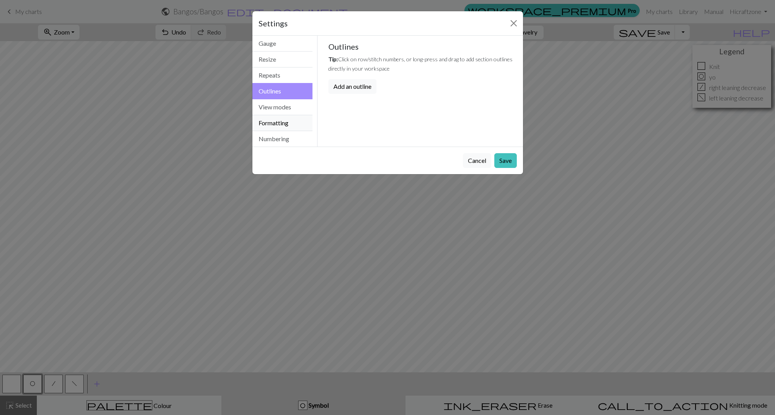
click at [285, 126] on button "Formatting" at bounding box center [283, 123] width 61 height 16
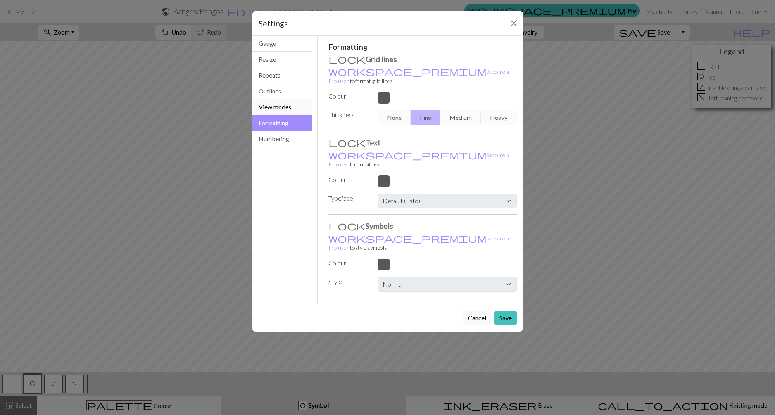
click at [285, 108] on button "View modes" at bounding box center [283, 107] width 61 height 16
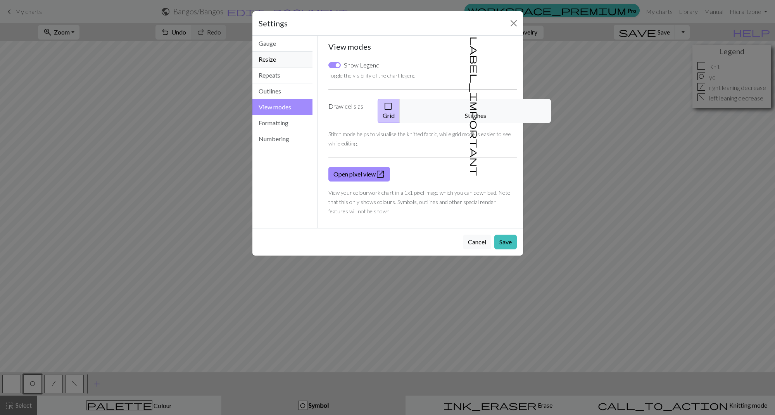
click at [282, 63] on button "Resize" at bounding box center [283, 60] width 61 height 16
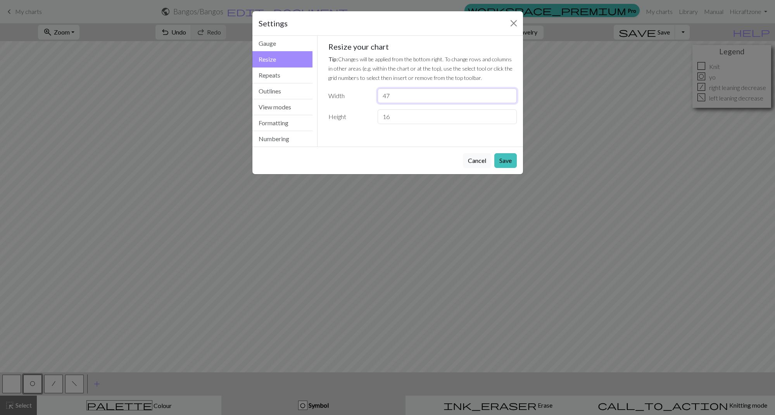
click at [509, 97] on input "47" at bounding box center [447, 95] width 139 height 15
type input "43"
click at [508, 119] on input "15" at bounding box center [447, 116] width 139 height 15
drag, startPoint x: 411, startPoint y: 112, endPoint x: 376, endPoint y: 113, distance: 34.9
click at [376, 113] on div "15" at bounding box center [447, 116] width 148 height 15
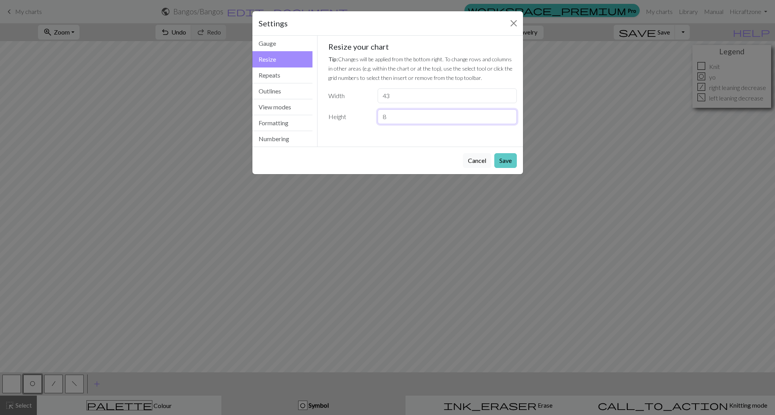
type input "8"
click at [505, 156] on button "Save" at bounding box center [506, 160] width 22 height 15
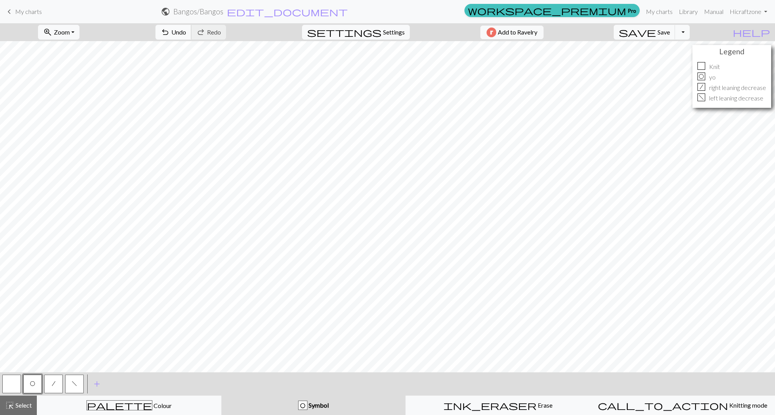
click at [186, 35] on span "Undo" at bounding box center [178, 31] width 15 height 7
click at [384, 33] on span "Settings" at bounding box center [394, 32] width 22 height 9
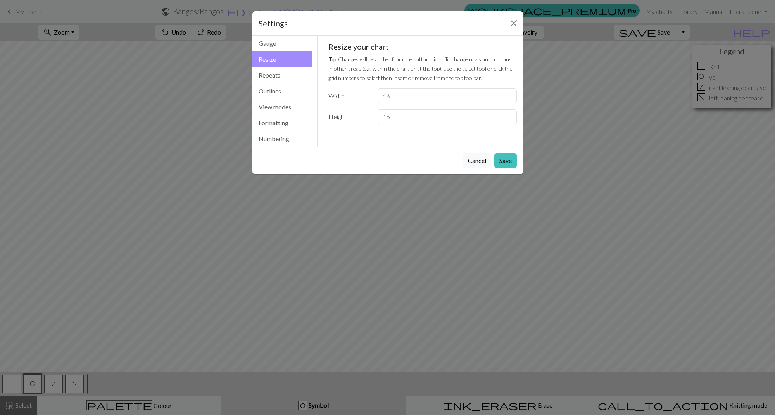
drag, startPoint x: 254, startPoint y: 72, endPoint x: 236, endPoint y: 71, distance: 17.9
click at [254, 72] on button "Repeats" at bounding box center [283, 75] width 61 height 16
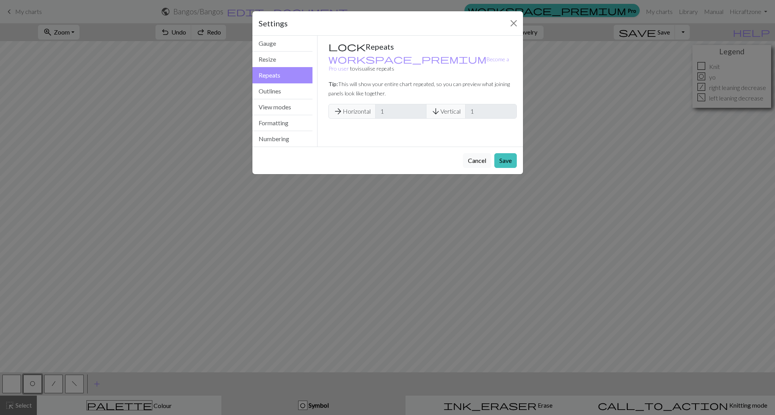
click at [222, 71] on div "Settings Repeats Gauge Resize Repeats Outlines View modes Formatting Numbering …" at bounding box center [387, 207] width 775 height 415
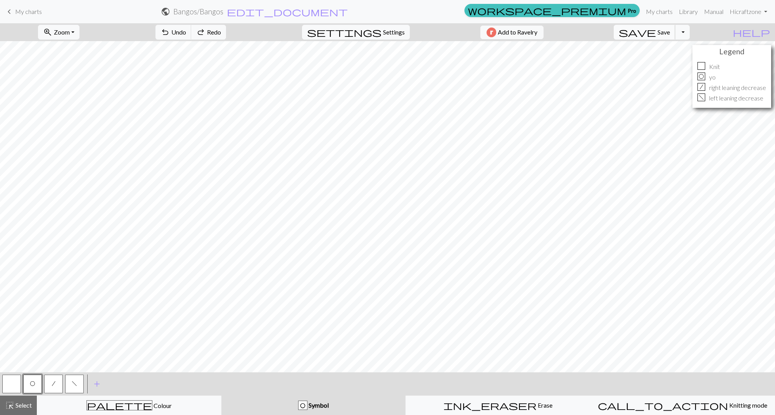
click at [670, 33] on span "Save" at bounding box center [664, 31] width 12 height 7
click at [696, 33] on body "This website uses cookies to ensure you get the best experience on our website.…" at bounding box center [387, 207] width 775 height 415
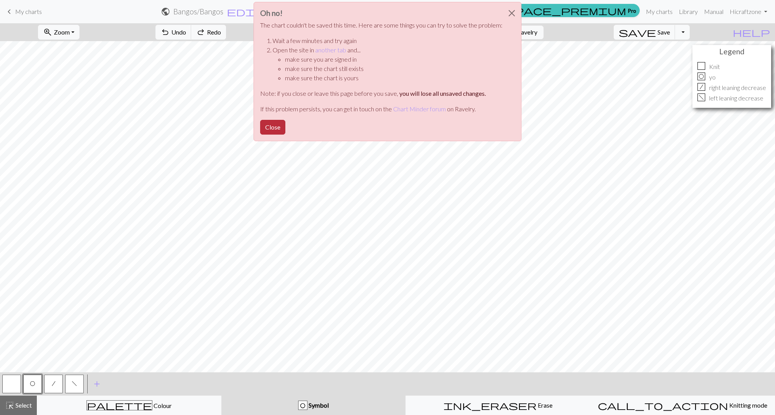
click at [278, 128] on button "Close" at bounding box center [272, 127] width 25 height 15
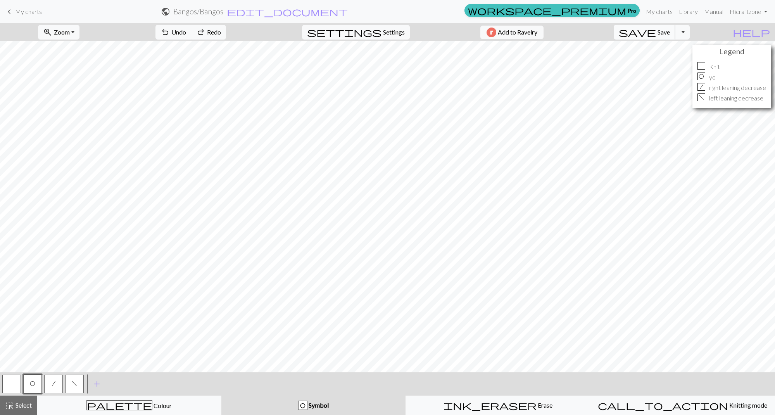
click at [673, 35] on button "save Save Save" at bounding box center [645, 32] width 62 height 15
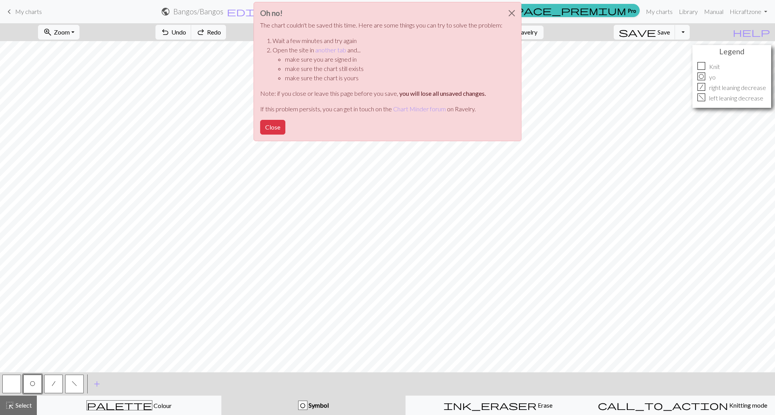
click at [700, 34] on div "Oh no! The chart couldn't be saved this time. Here are some things you can try …" at bounding box center [387, 73] width 775 height 147
click at [513, 12] on button "Close" at bounding box center [512, 13] width 19 height 22
